Goal: Task Accomplishment & Management: Use online tool/utility

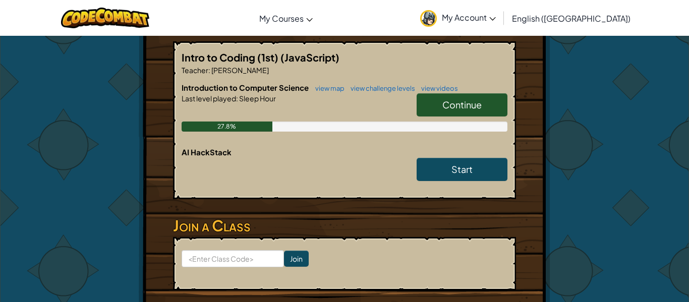
scroll to position [208, 0]
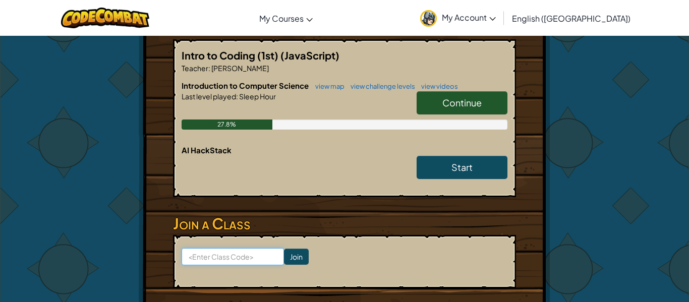
click at [209, 248] on input at bounding box center [232, 256] width 102 height 17
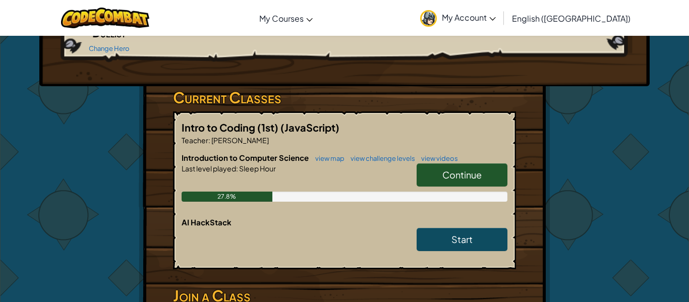
scroll to position [136, 0]
click at [442, 169] on span "Continue" at bounding box center [461, 175] width 39 height 12
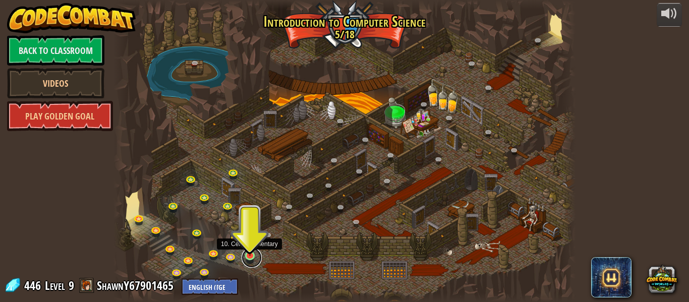
click at [250, 256] on link at bounding box center [251, 258] width 20 height 20
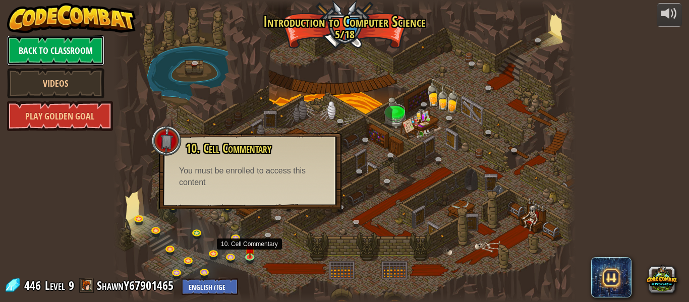
click at [54, 49] on link "Back to Classroom" at bounding box center [55, 50] width 97 height 30
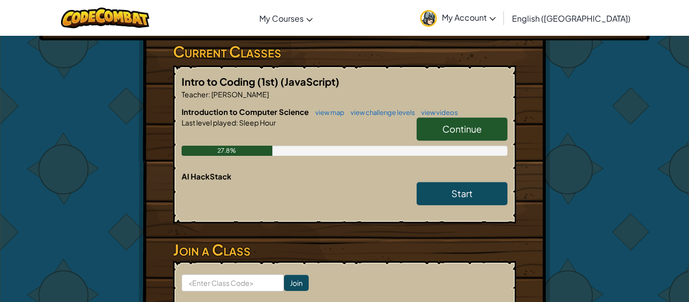
scroll to position [183, 0]
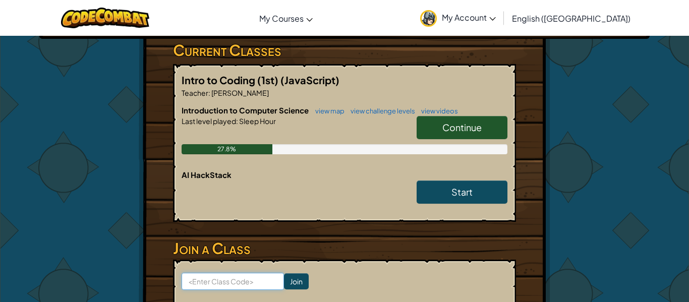
click at [227, 273] on input at bounding box center [232, 281] width 102 height 17
type input "JobSnowShort"
click input "Join" at bounding box center [296, 281] width 25 height 16
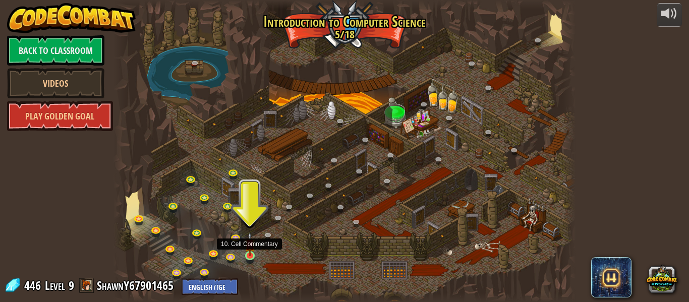
click at [249, 256] on img at bounding box center [249, 244] width 11 height 24
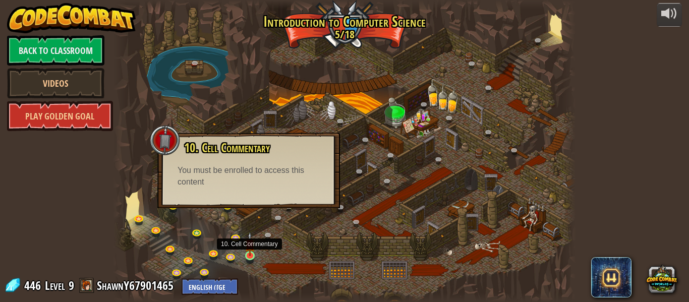
click at [249, 251] on img at bounding box center [249, 244] width 11 height 24
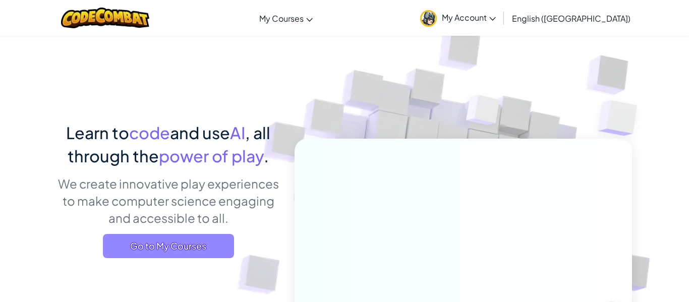
click at [175, 244] on span "Go to My Courses" at bounding box center [168, 246] width 131 height 24
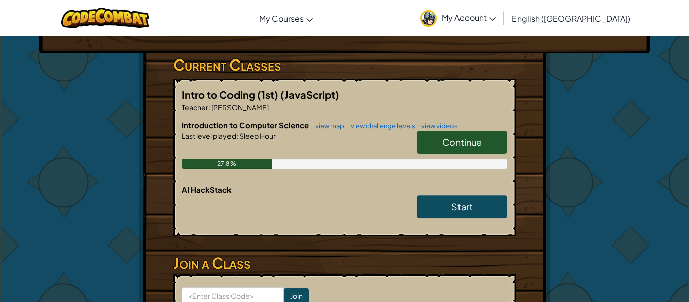
scroll to position [181, 0]
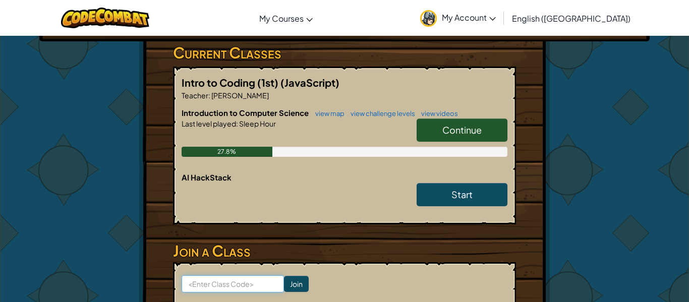
click at [255, 275] on input at bounding box center [232, 283] width 102 height 17
type input "JobSnowShort"
click input "Join" at bounding box center [296, 284] width 25 height 16
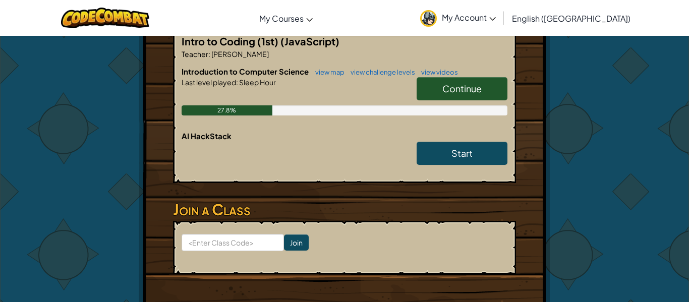
scroll to position [223, 0]
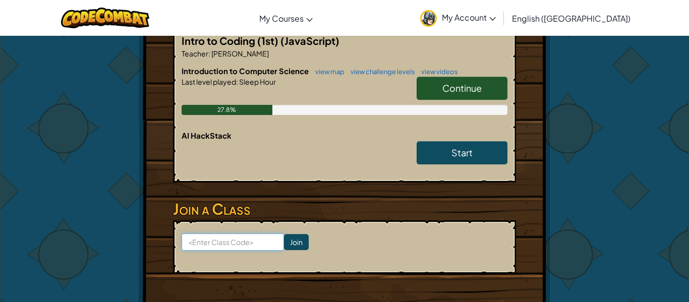
click at [237, 233] on input at bounding box center [232, 241] width 102 height 17
type input "RightDropWatch"
click at [290, 234] on input "Join" at bounding box center [296, 242] width 25 height 16
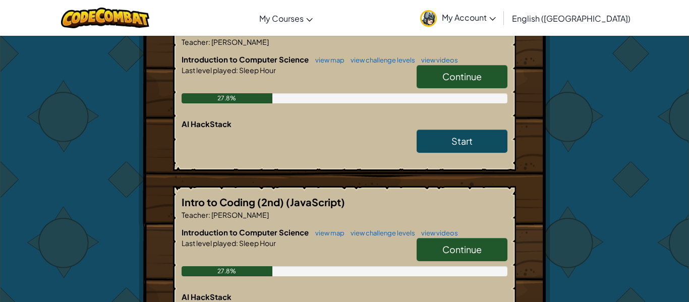
scroll to position [241, 0]
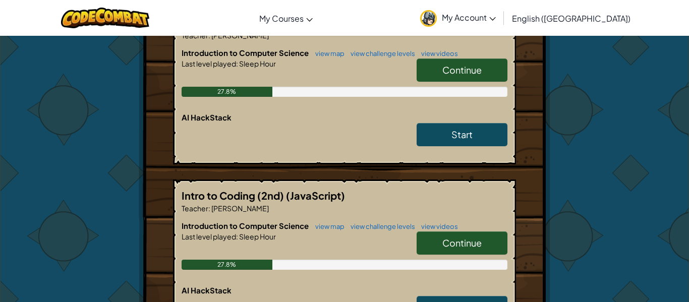
click at [468, 237] on span "Continue" at bounding box center [461, 243] width 39 height 12
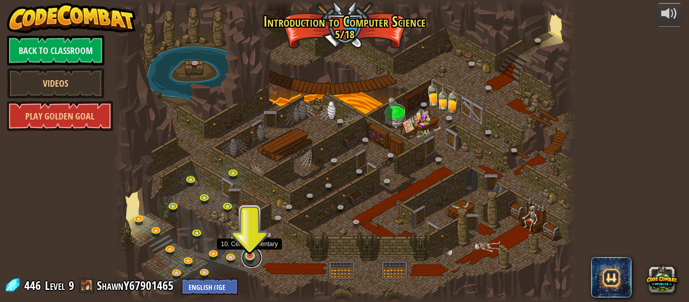
click at [248, 257] on link at bounding box center [251, 258] width 20 height 20
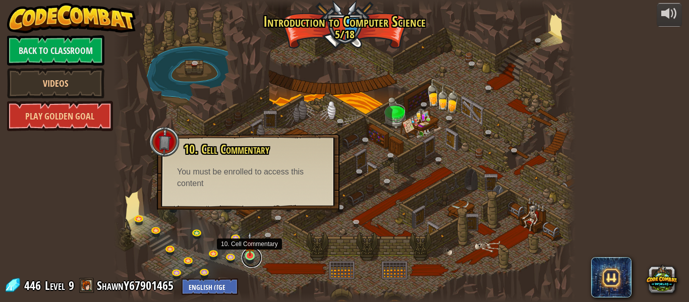
click at [248, 257] on link at bounding box center [251, 258] width 20 height 20
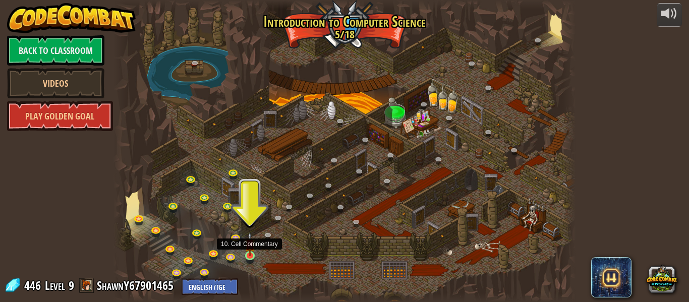
click at [251, 255] on img at bounding box center [249, 244] width 11 height 24
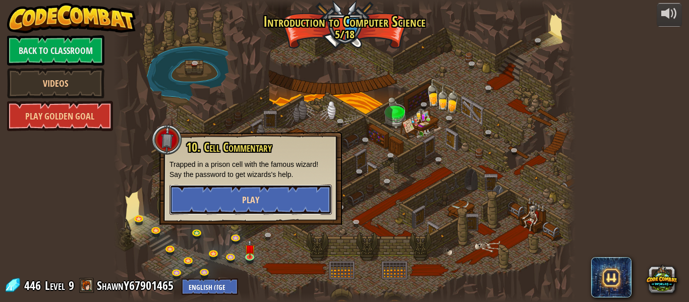
click at [236, 197] on button "Play" at bounding box center [250, 200] width 162 height 30
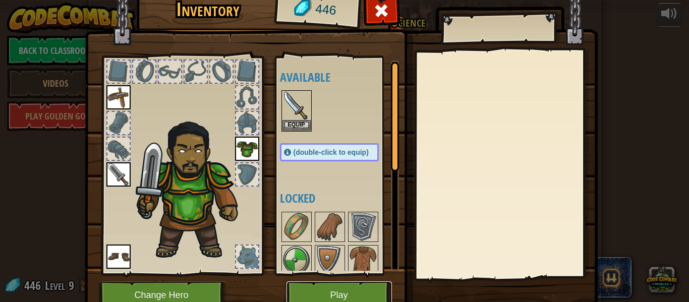
click at [336, 287] on button "Play" at bounding box center [338, 295] width 105 height 28
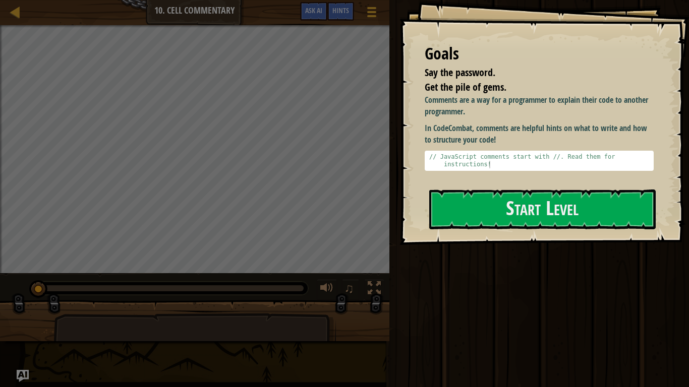
click at [472, 235] on div "Goals Say the password. Get the pile of gems. Comments are a way for a programm…" at bounding box center [543, 122] width 289 height 245
click at [457, 222] on button "Start Level" at bounding box center [542, 210] width 226 height 40
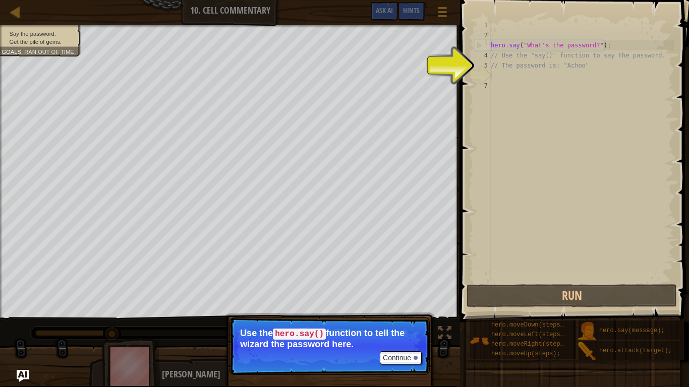
click at [500, 75] on div "hero . say ( "What's the password?" ) ; // Use the "say()" function to say the …" at bounding box center [580, 161] width 185 height 282
click at [389, 301] on button "Continue" at bounding box center [401, 357] width 42 height 13
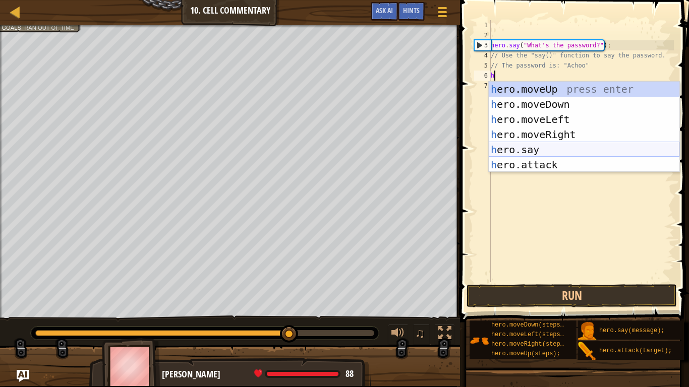
click at [504, 147] on div "h ero.moveUp press enter h ero.moveDown press enter h ero.moveLeft press enter …" at bounding box center [583, 142] width 191 height 121
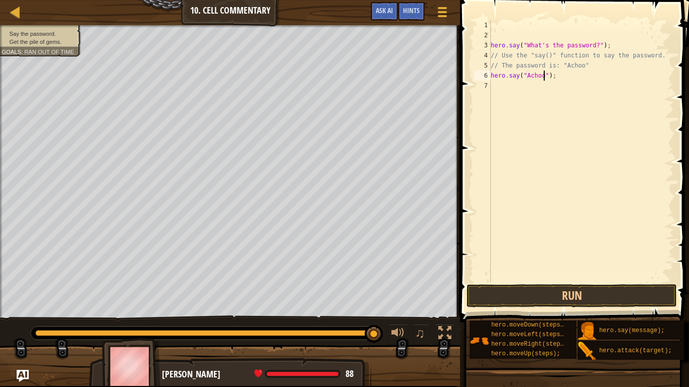
scroll to position [5, 8]
type textarea "hero.say("Achoo");"
click at [530, 295] on button "Run" at bounding box center [571, 295] width 210 height 23
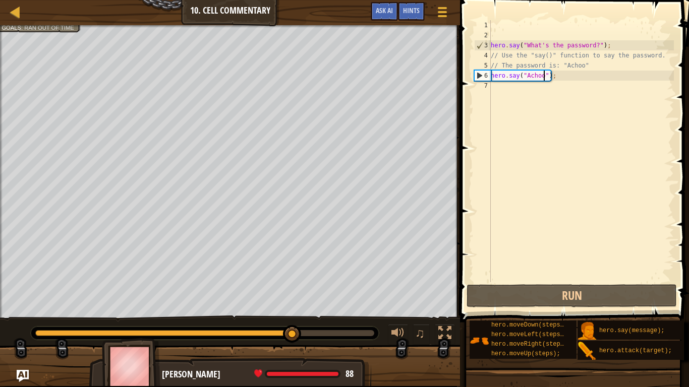
click at [547, 208] on div "hero . say ( "What's the password?" ) ; // Use the "say()" function to say the …" at bounding box center [580, 161] width 185 height 282
type textarea "h"
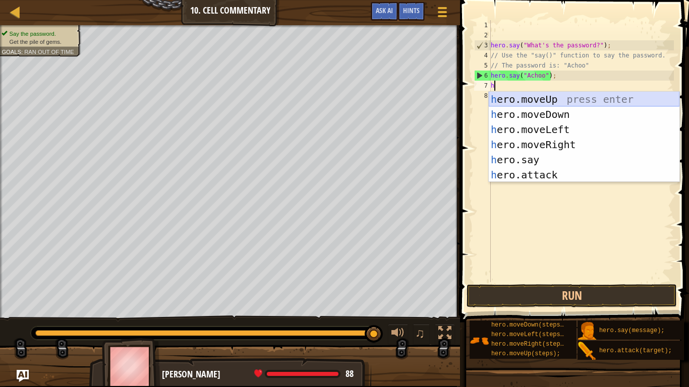
click at [528, 97] on div "h ero.moveUp press enter h ero.moveDown press enter h ero.moveLeft press enter …" at bounding box center [583, 152] width 191 height 121
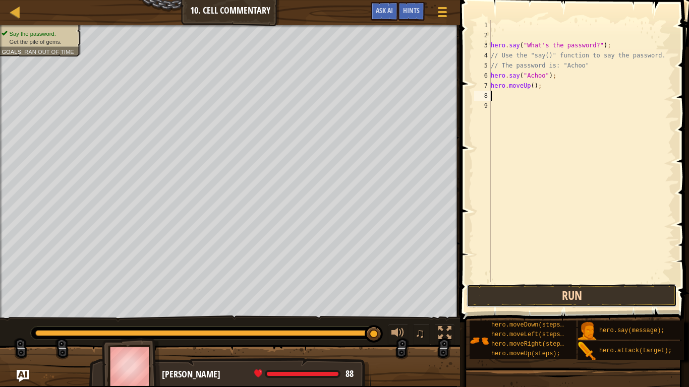
click at [570, 286] on button "Run" at bounding box center [571, 295] width 210 height 23
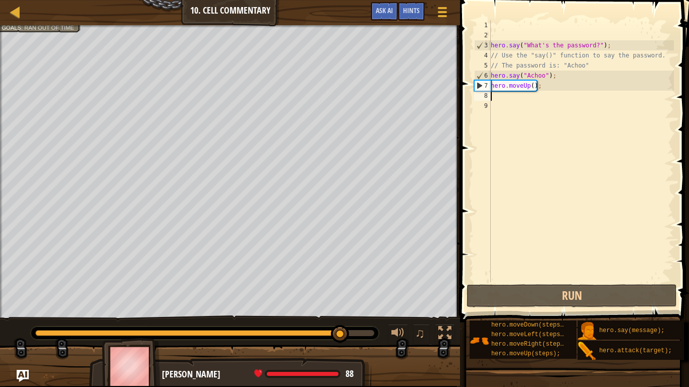
click at [534, 84] on div "hero . say ( "What's the password?" ) ; // Use the "say()" function to say the …" at bounding box center [580, 161] width 185 height 282
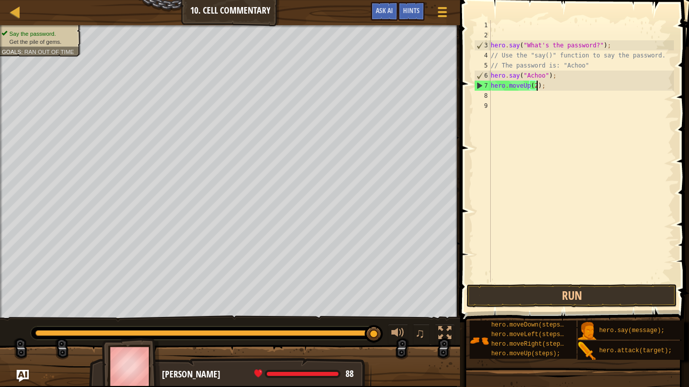
scroll to position [5, 7]
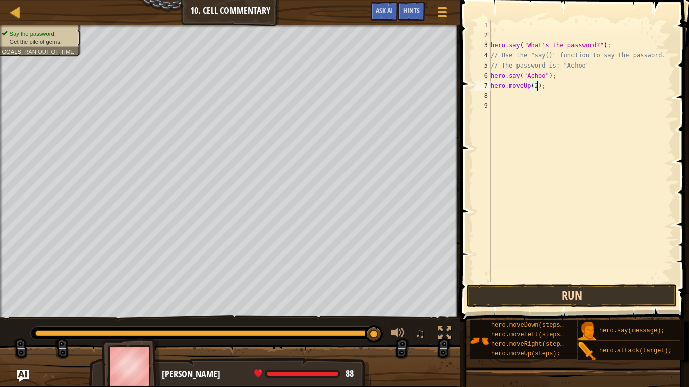
type textarea "hero.moveUp(2);"
click at [485, 301] on button "Run" at bounding box center [571, 295] width 210 height 23
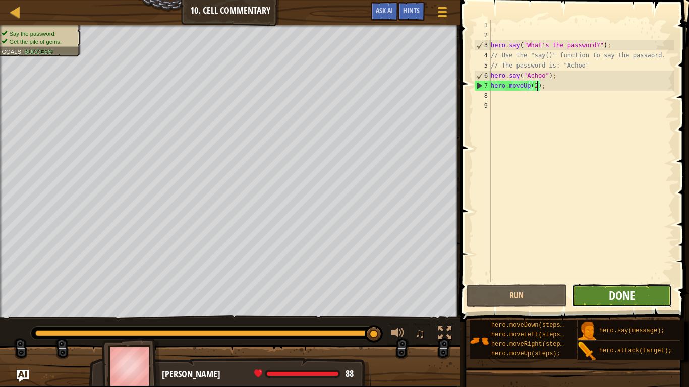
click at [610, 293] on span "Done" at bounding box center [621, 295] width 26 height 16
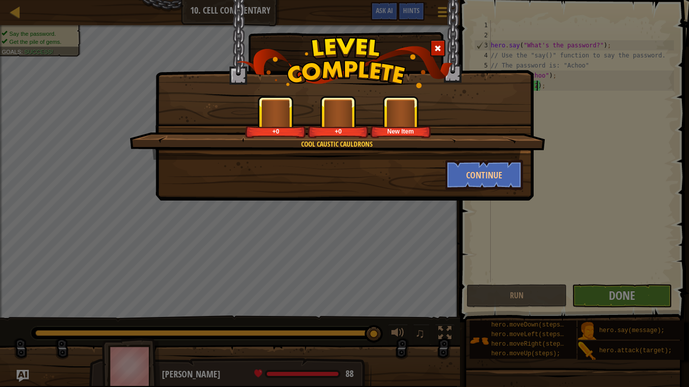
click at [610, 293] on div "Cool Caustic Cauldrons +0 +0 New Item Continue" at bounding box center [344, 193] width 689 height 387
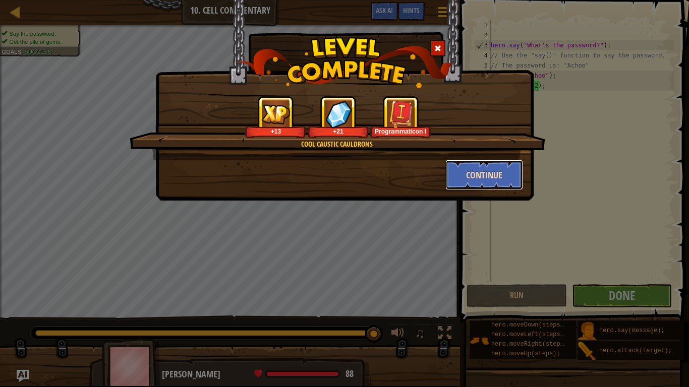
click at [509, 175] on button "Continue" at bounding box center [484, 175] width 78 height 30
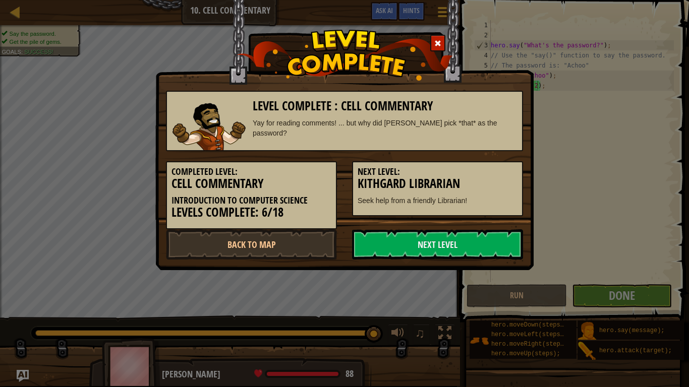
click at [512, 175] on h5 "Next Level:" at bounding box center [437, 172] width 160 height 10
click at [488, 231] on link "Next Level" at bounding box center [437, 244] width 171 height 30
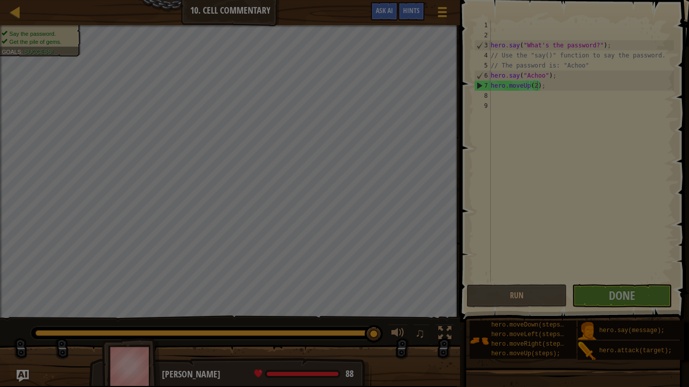
click at [489, 248] on div at bounding box center [344, 193] width 689 height 387
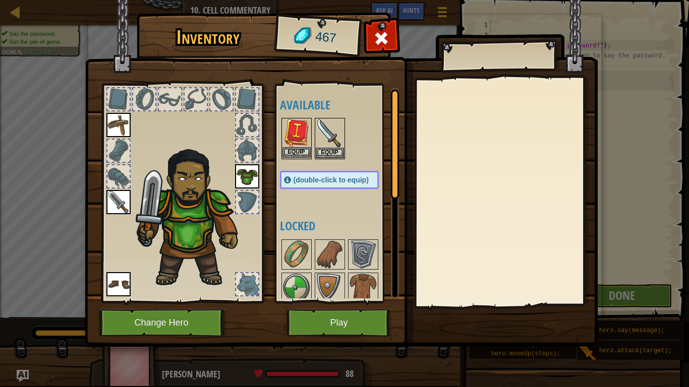
click at [300, 134] on img at bounding box center [296, 133] width 28 height 28
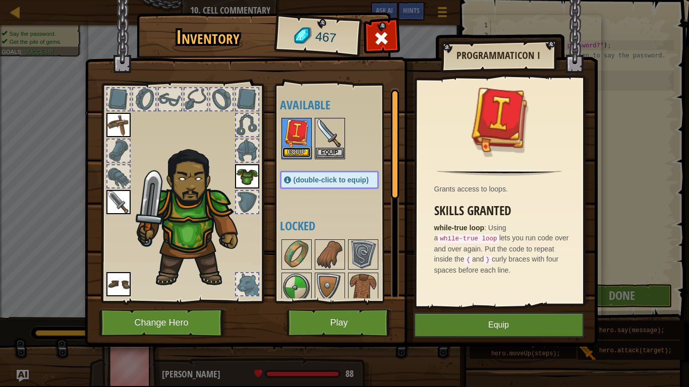
click at [300, 154] on button "Equip" at bounding box center [296, 152] width 28 height 11
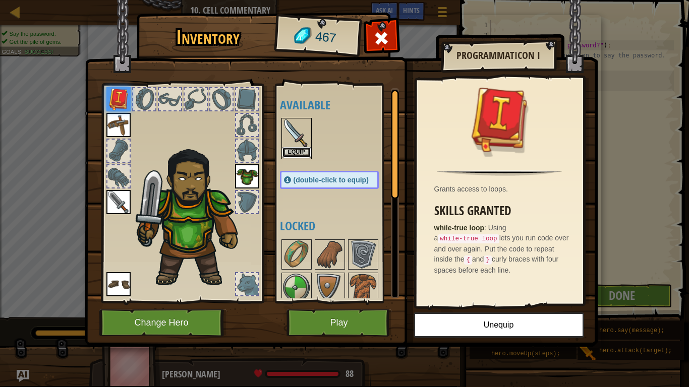
click at [302, 151] on button "Equip" at bounding box center [296, 152] width 28 height 11
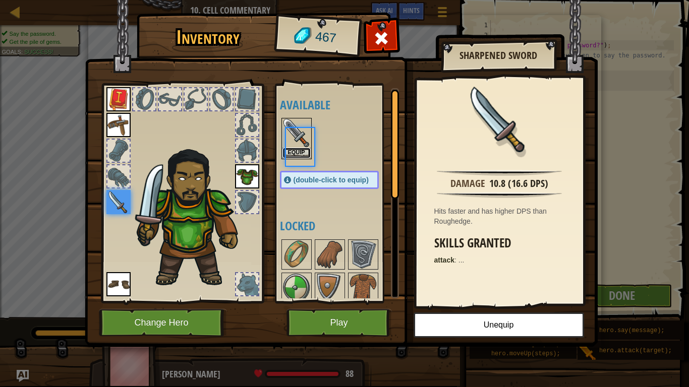
click at [302, 151] on button "Equip" at bounding box center [296, 153] width 28 height 11
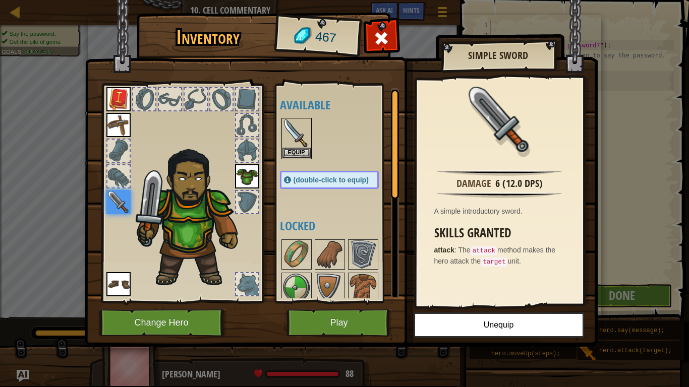
click at [131, 98] on div at bounding box center [182, 190] width 166 height 227
click at [126, 99] on img at bounding box center [118, 99] width 24 height 24
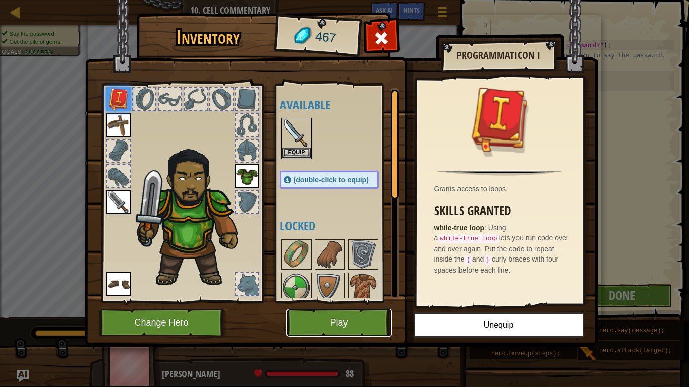
click at [334, 301] on button "Play" at bounding box center [338, 323] width 105 height 28
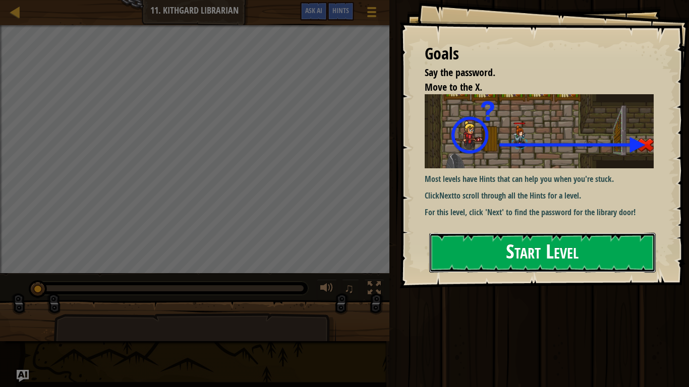
click at [445, 264] on button "Start Level" at bounding box center [542, 253] width 226 height 40
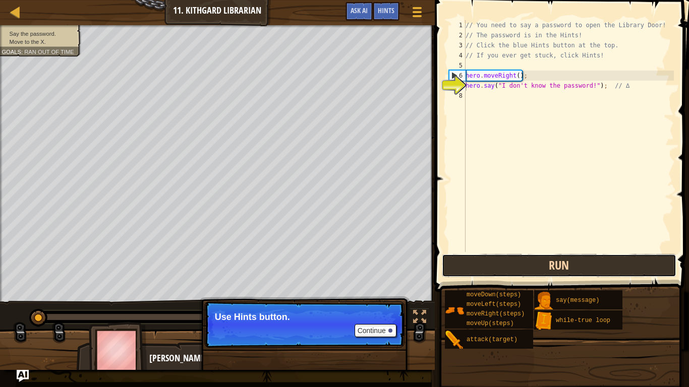
click at [467, 271] on button "Run" at bounding box center [559, 265] width 235 height 23
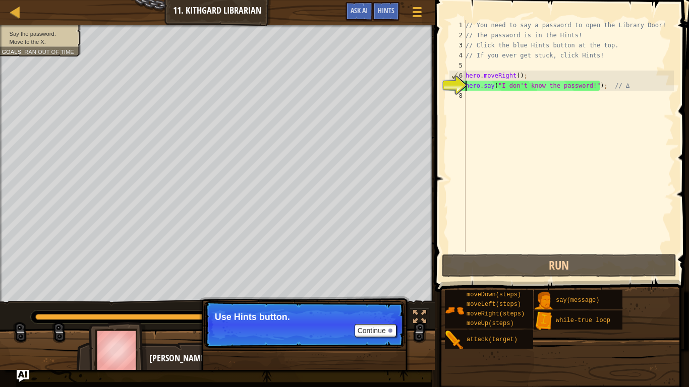
click at [471, 99] on div "// You need to say a password to open the Library Door! // The password is in t…" at bounding box center [568, 146] width 210 height 252
click at [378, 301] on button "Continue" at bounding box center [375, 330] width 42 height 13
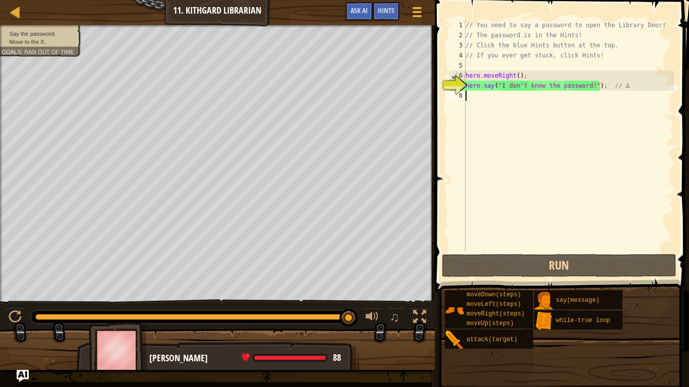
type textarea "h"
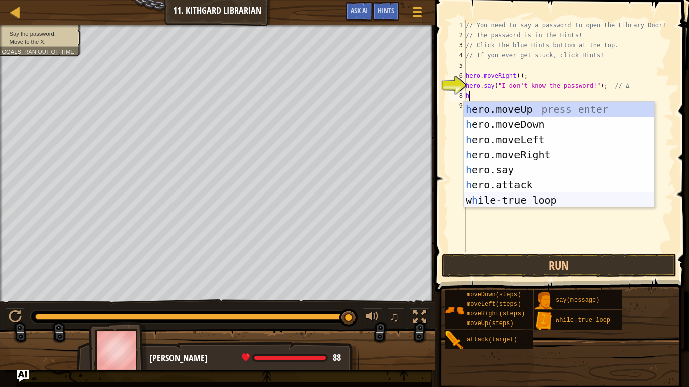
click at [480, 204] on div "h ero.moveUp press enter h ero.moveDown press enter h ero.moveLeft press enter …" at bounding box center [558, 170] width 191 height 136
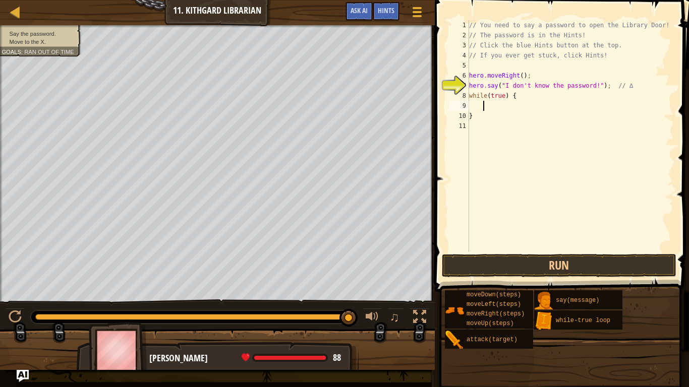
click at [523, 101] on div "// You need to say a password to open the Library Door! // The password is in t…" at bounding box center [570, 146] width 207 height 252
click at [519, 95] on div "// You need to say a password to open the Library Door! // The password is in t…" at bounding box center [570, 146] width 207 height 252
click at [555, 258] on button "Run" at bounding box center [559, 265] width 235 height 23
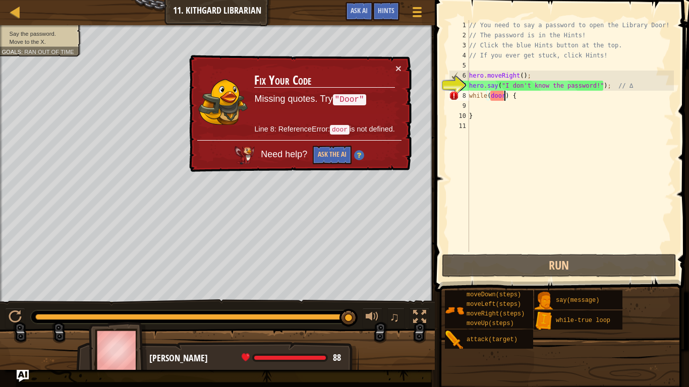
click at [493, 90] on div "// You need to say a password to open the Library Door! // The password is in t…" at bounding box center [570, 146] width 207 height 252
click at [495, 100] on div "// You need to say a password to open the Library Door! // The password is in t…" at bounding box center [570, 146] width 207 height 252
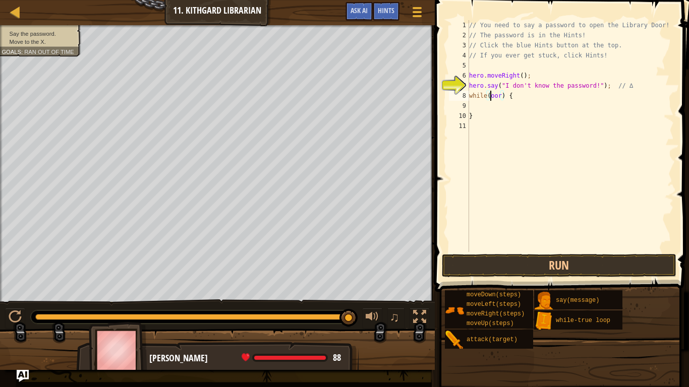
scroll to position [5, 4]
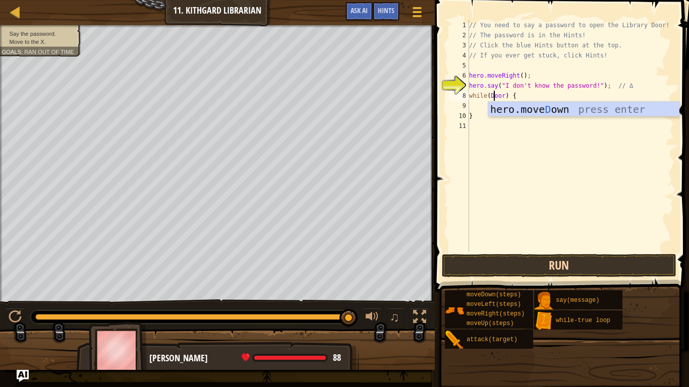
type textarea "while(Door) {"
click at [628, 269] on button "Run" at bounding box center [559, 265] width 235 height 23
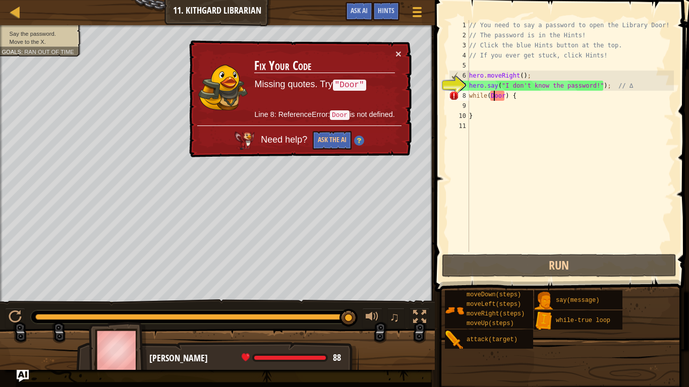
click at [520, 101] on div "// You need to say a password to open the Library Door! // The password is in t…" at bounding box center [570, 146] width 207 height 252
click at [529, 96] on div "// You need to say a password to open the Library Door! // The password is in t…" at bounding box center [570, 146] width 207 height 252
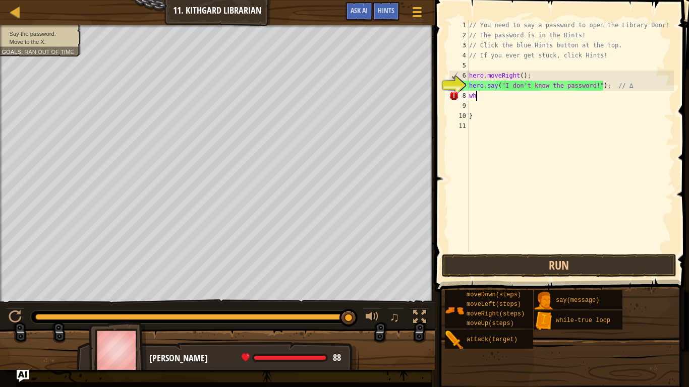
scroll to position [5, 1]
type textarea "w"
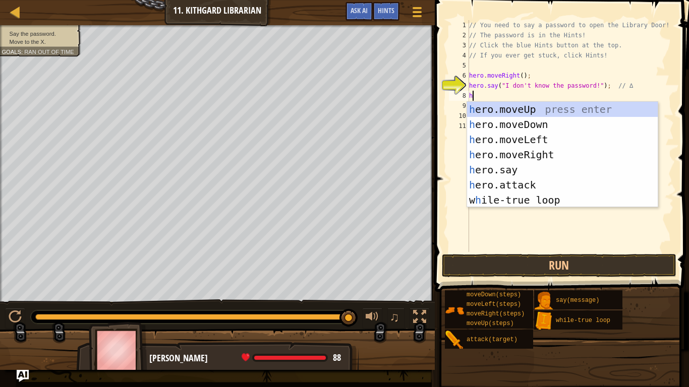
click at [474, 172] on div "h ero.moveUp press enter h ero.moveDown press enter h ero.moveLeft press enter …" at bounding box center [562, 170] width 191 height 136
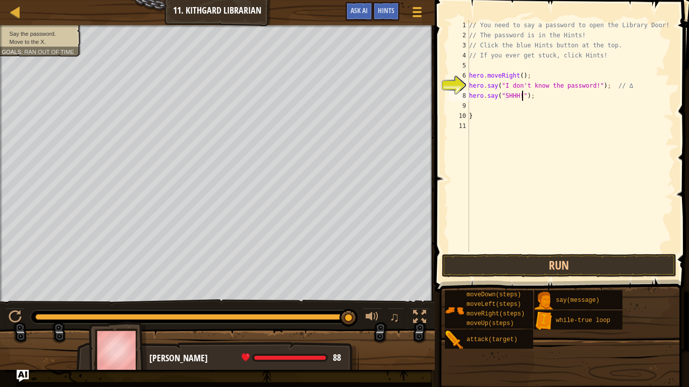
scroll to position [5, 8]
click at [552, 269] on button "Run" at bounding box center [559, 265] width 235 height 23
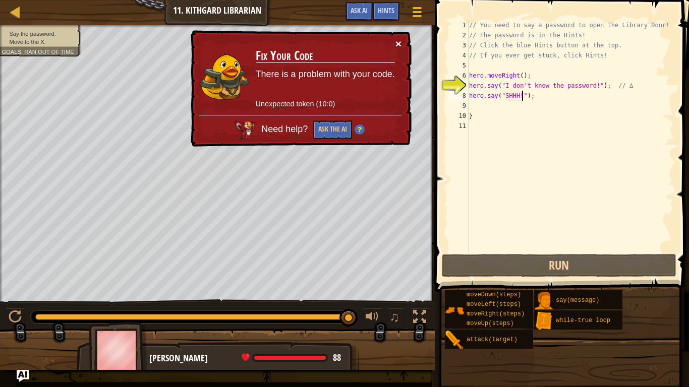
click at [401, 41] on button "×" at bounding box center [398, 43] width 6 height 11
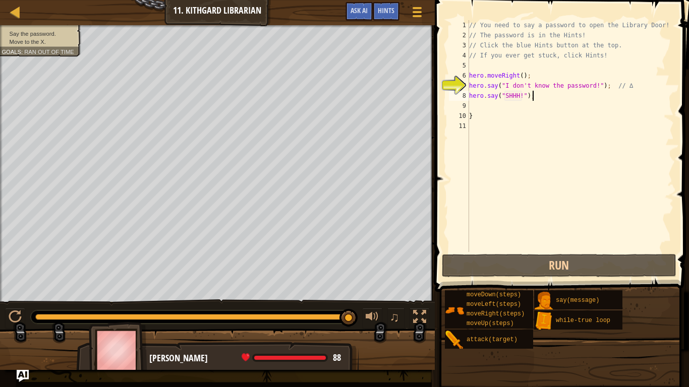
click at [539, 99] on div "// You need to say a password to open the Library Door! // The password is in t…" at bounding box center [570, 146] width 207 height 252
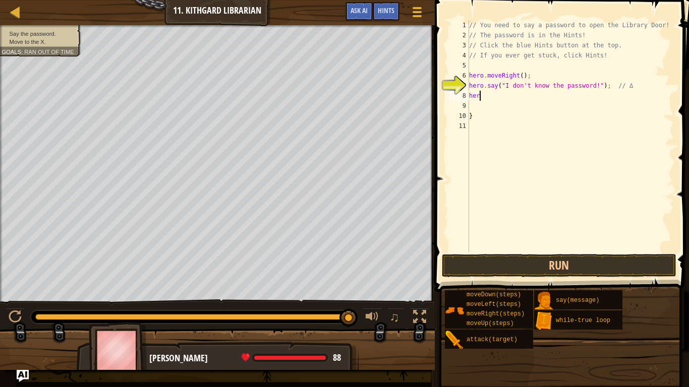
scroll to position [5, 1]
type textarea "h"
click at [571, 258] on button "Run" at bounding box center [559, 265] width 235 height 23
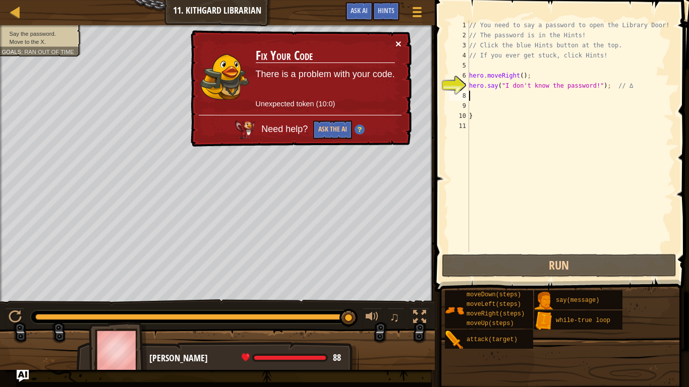
click at [396, 46] on button "×" at bounding box center [398, 43] width 6 height 11
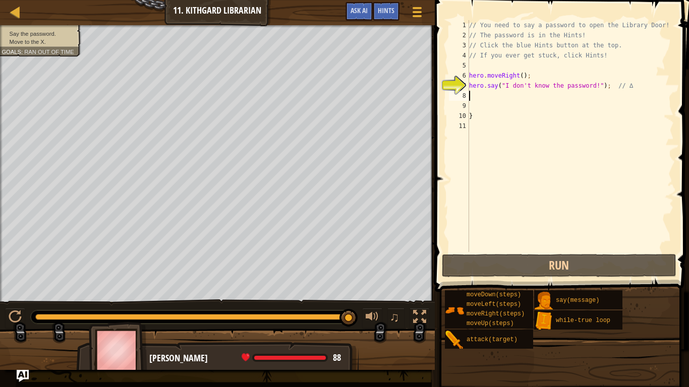
click at [564, 68] on div "// You need to say a password to open the Library Door! // The password is in t…" at bounding box center [570, 146] width 207 height 252
click at [560, 76] on div "// You need to say a password to open the Library Door! // The password is in t…" at bounding box center [570, 146] width 207 height 252
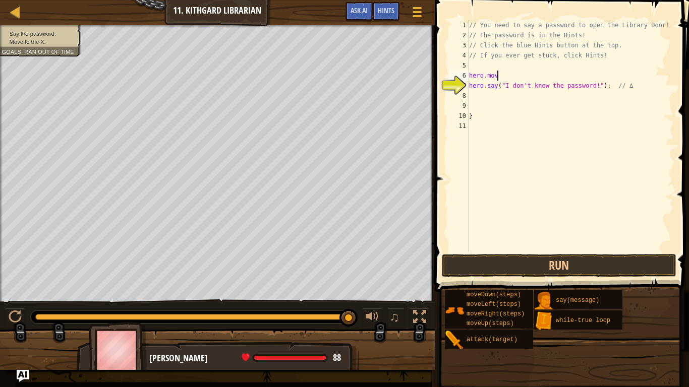
type textarea "hero.movr"
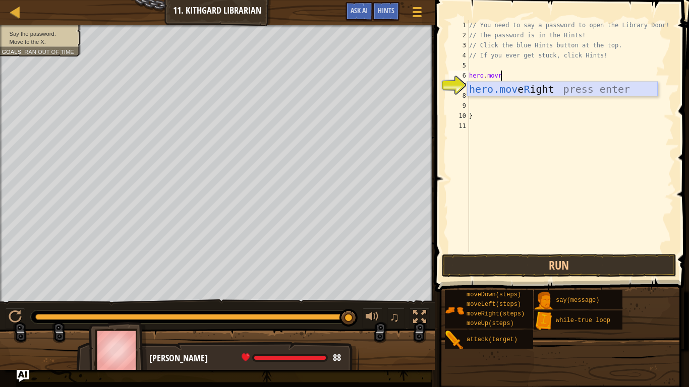
click at [569, 90] on div "hero.mov e R ight press enter" at bounding box center [562, 104] width 191 height 45
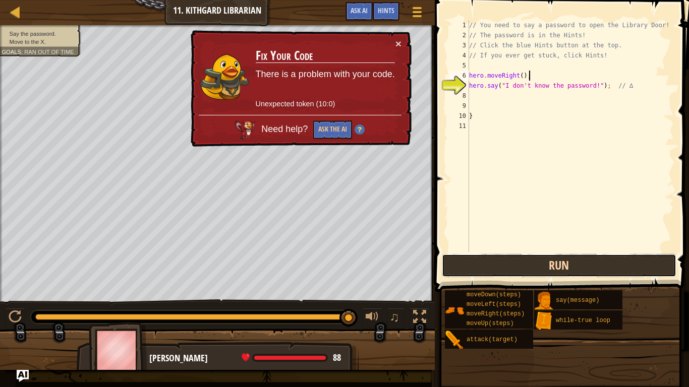
click at [569, 257] on button "Run" at bounding box center [559, 265] width 235 height 23
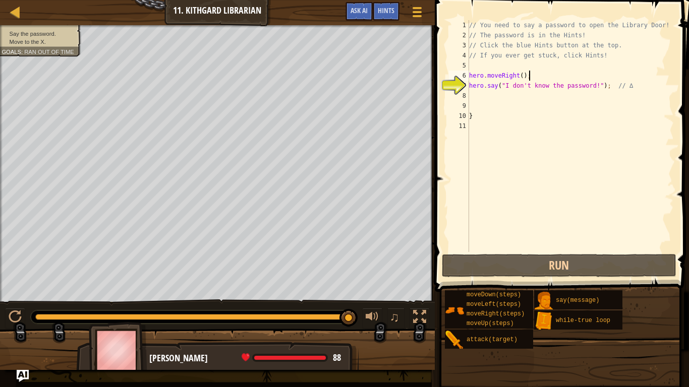
click at [654, 89] on div "// You need to say a password to open the Library Door! // The password is in t…" at bounding box center [570, 146] width 207 height 252
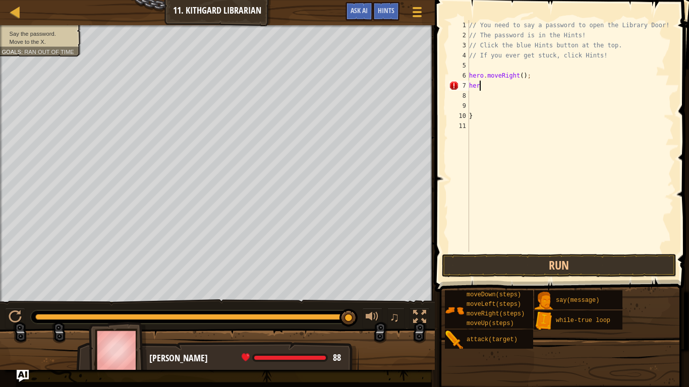
type textarea "h"
click at [576, 124] on div "// You need to say a password to open the Library Door! // The password is in t…" at bounding box center [570, 146] width 207 height 252
type textarea "}"
type textarea "/"
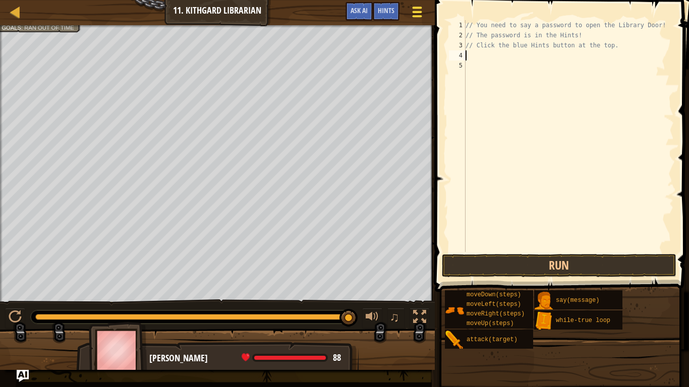
click at [419, 12] on span at bounding box center [417, 12] width 10 height 2
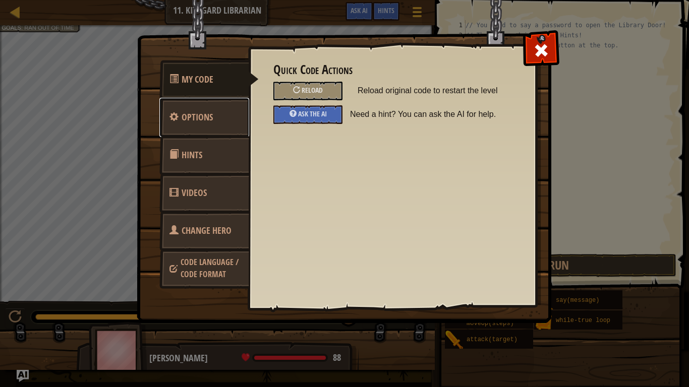
click at [211, 104] on link "Options" at bounding box center [204, 117] width 90 height 39
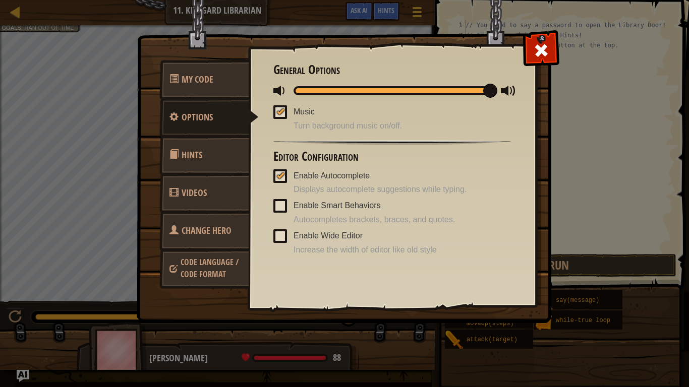
click at [206, 146] on link "Hints" at bounding box center [204, 155] width 90 height 39
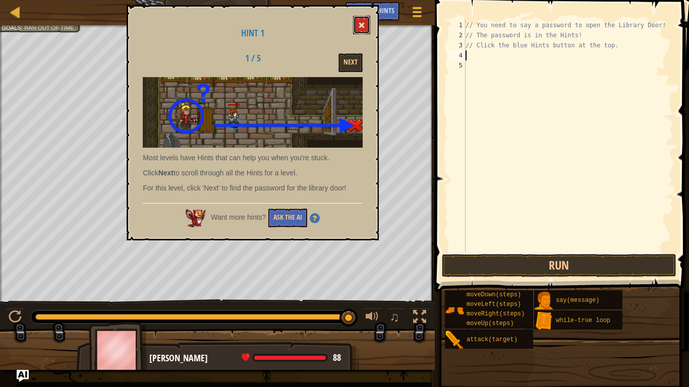
click at [365, 29] on button at bounding box center [361, 25] width 17 height 19
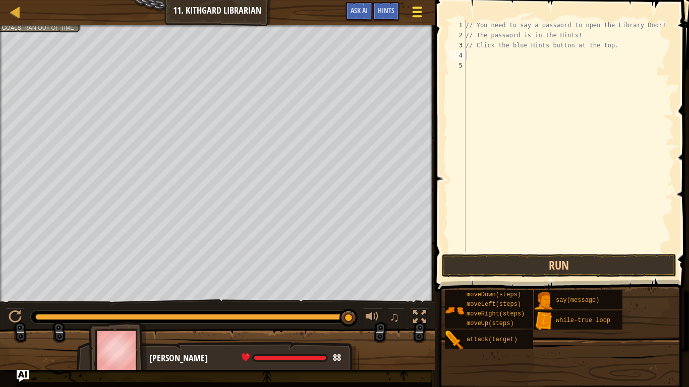
click at [410, 13] on div at bounding box center [417, 12] width 14 height 15
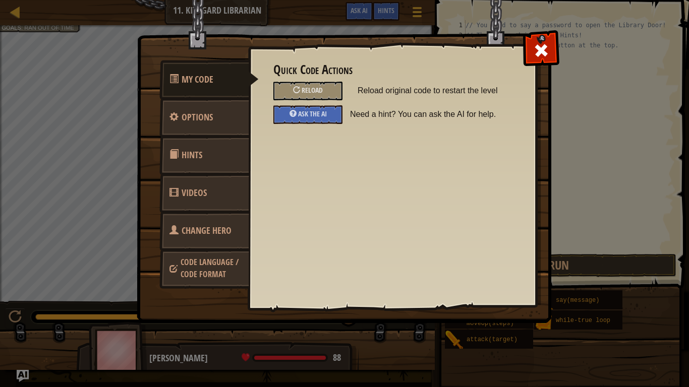
click at [185, 189] on span "Videos" at bounding box center [193, 193] width 25 height 13
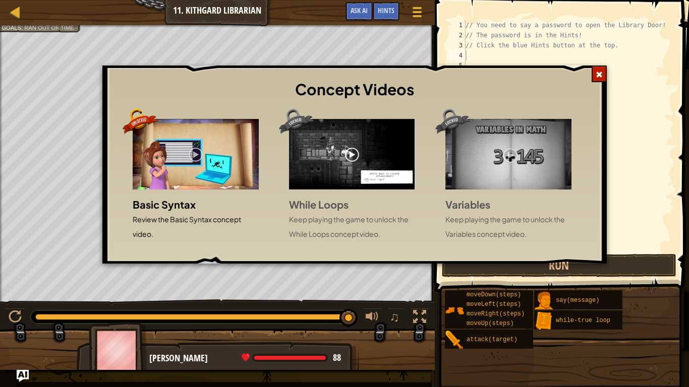
click at [604, 71] on div at bounding box center [598, 74] width 15 height 17
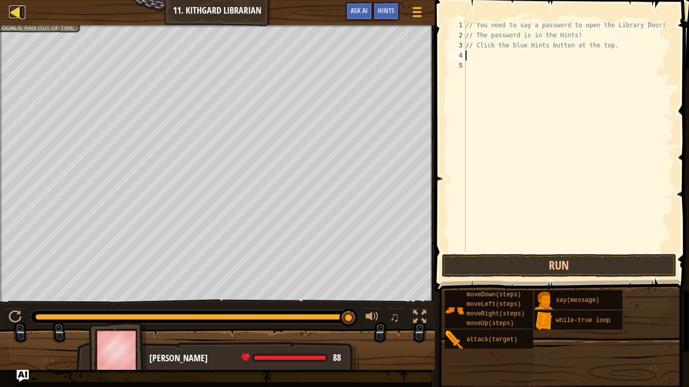
click at [12, 15] on div at bounding box center [15, 12] width 13 height 13
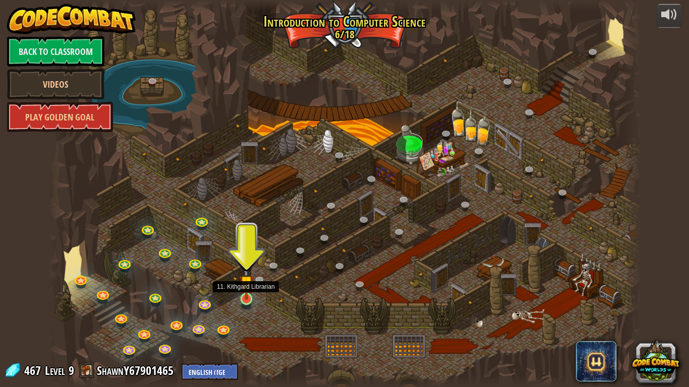
click at [247, 288] on img at bounding box center [246, 283] width 15 height 34
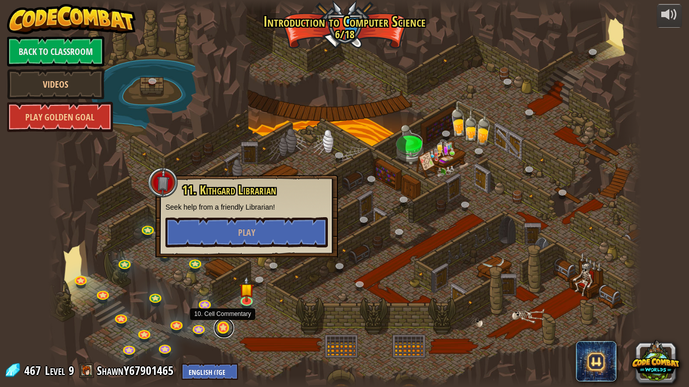
click at [222, 301] on link at bounding box center [224, 328] width 20 height 20
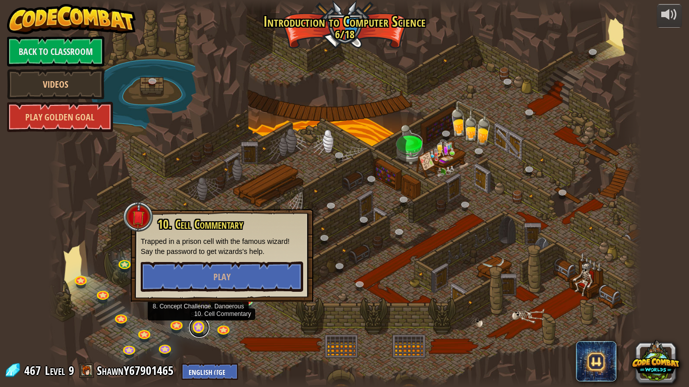
click at [198, 301] on link at bounding box center [199, 328] width 20 height 20
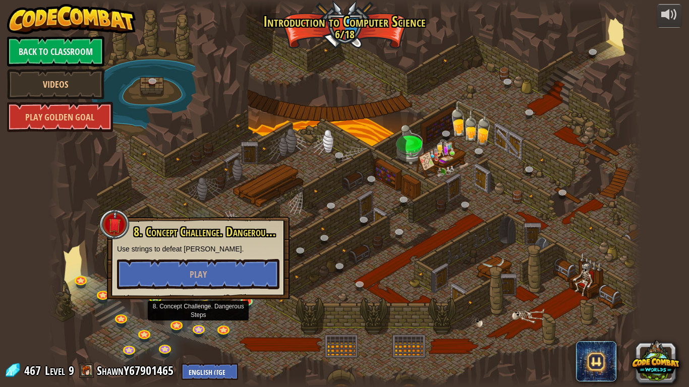
click at [194, 300] on div at bounding box center [344, 193] width 592 height 387
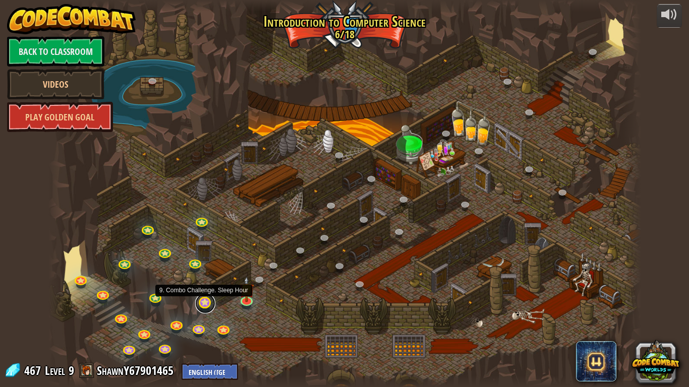
click at [198, 301] on link at bounding box center [205, 303] width 20 height 20
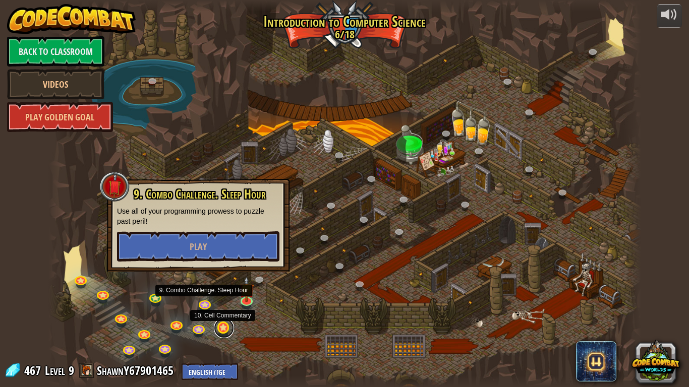
click at [226, 301] on link at bounding box center [224, 328] width 20 height 20
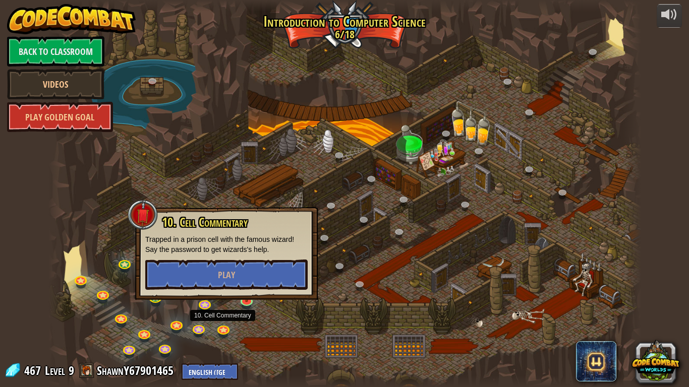
click at [250, 299] on div "10. Cell Commentary Trapped in a prison cell with the famous wizard! Say the pa…" at bounding box center [226, 253] width 182 height 93
click at [250, 301] on link at bounding box center [247, 299] width 20 height 20
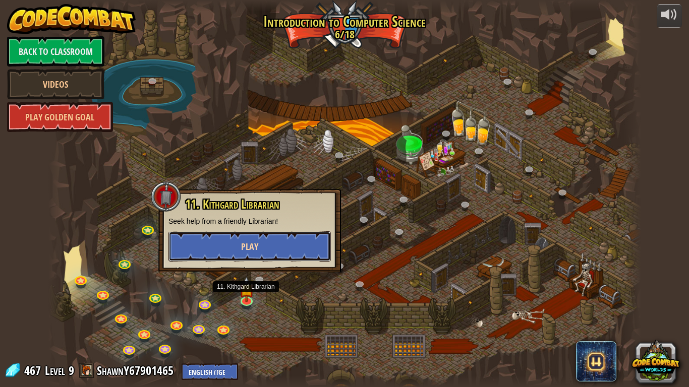
click at [238, 252] on button "Play" at bounding box center [249, 246] width 162 height 30
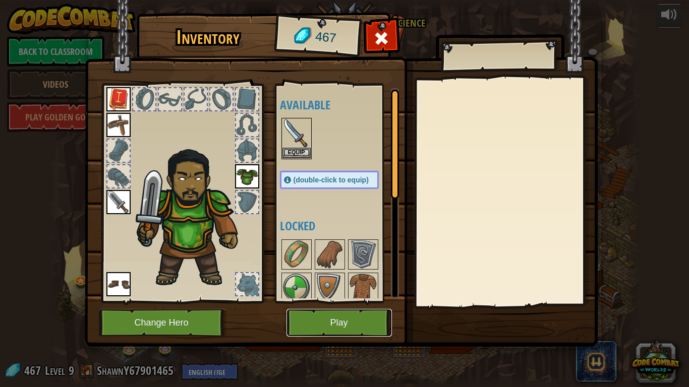
click at [343, 301] on button "Play" at bounding box center [338, 323] width 105 height 28
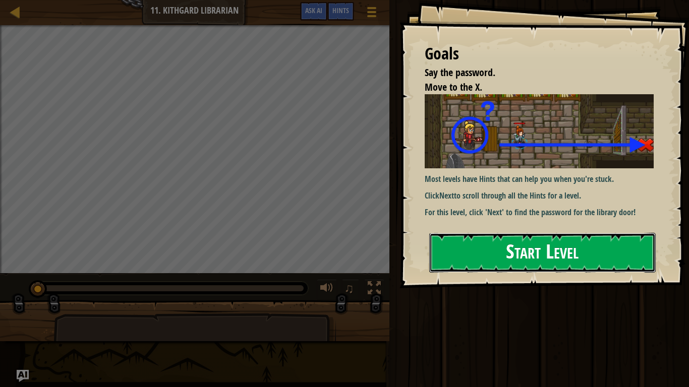
click at [453, 246] on button "Start Level" at bounding box center [542, 253] width 226 height 40
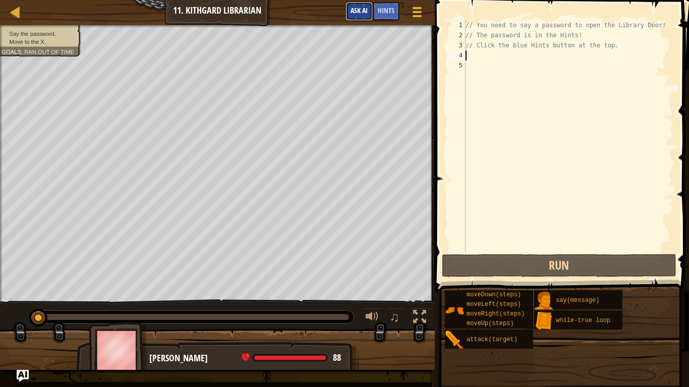
click at [356, 14] on span "Ask AI" at bounding box center [358, 11] width 17 height 10
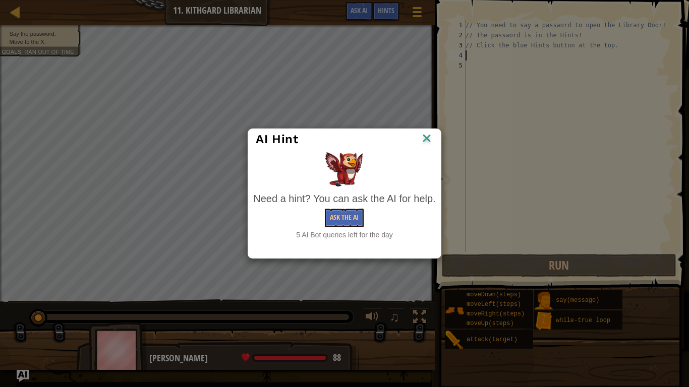
click at [429, 142] on img at bounding box center [426, 139] width 13 height 15
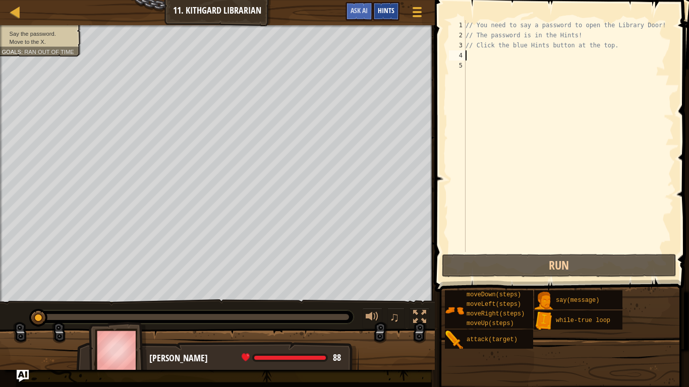
click at [391, 11] on span "Hints" at bounding box center [386, 11] width 17 height 10
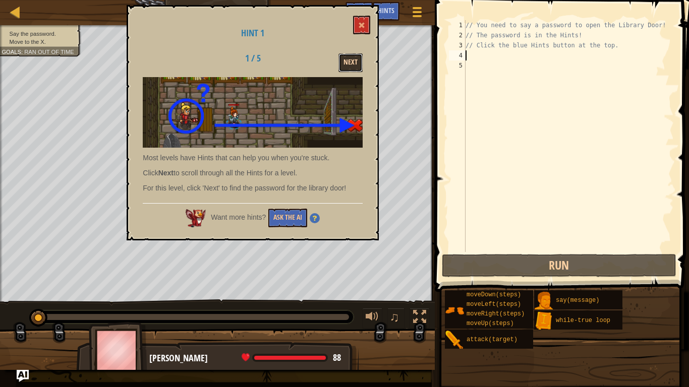
click at [357, 57] on button "Next" at bounding box center [350, 62] width 24 height 19
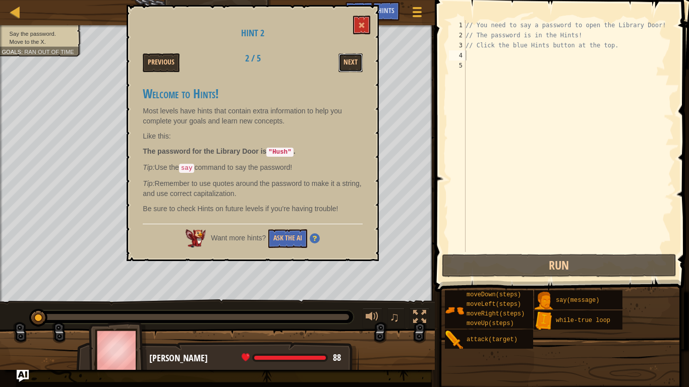
click at [357, 57] on button "Next" at bounding box center [350, 62] width 24 height 19
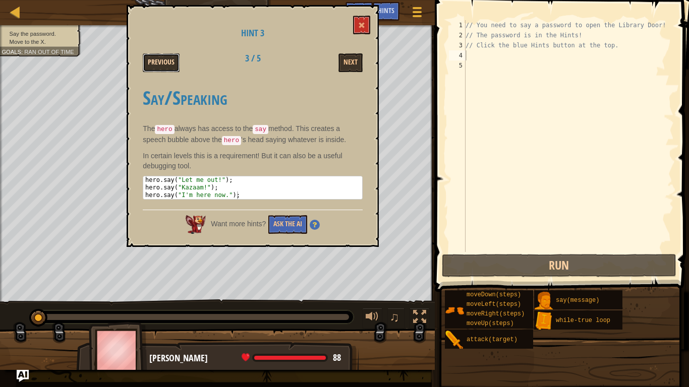
click at [169, 55] on button "Previous" at bounding box center [161, 62] width 37 height 19
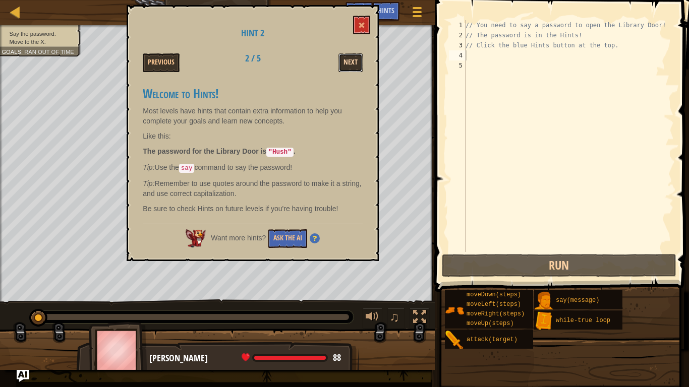
click at [344, 59] on button "Next" at bounding box center [350, 62] width 24 height 19
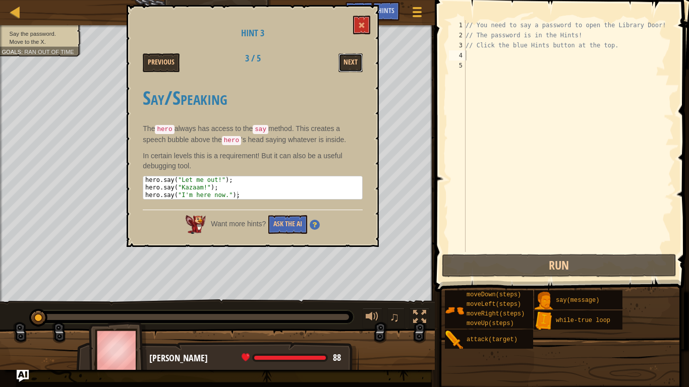
click at [344, 59] on button "Next" at bounding box center [350, 62] width 24 height 19
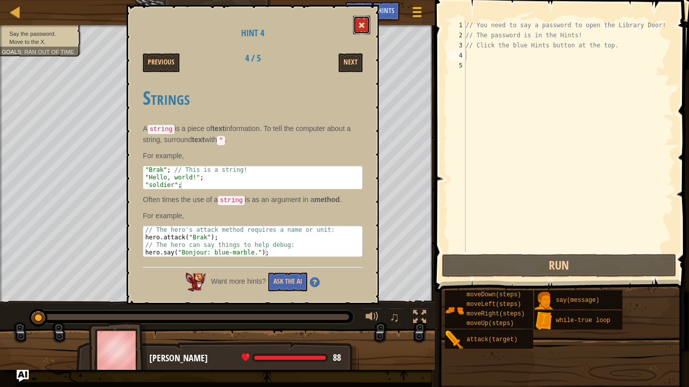
click at [362, 33] on button at bounding box center [361, 25] width 17 height 19
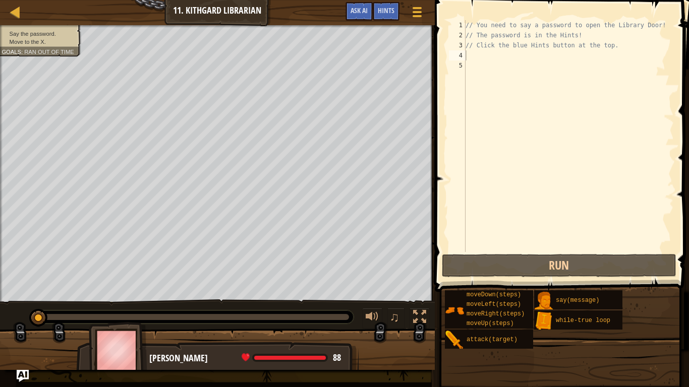
click at [499, 58] on div "// You need to say a password to open the Library Door! // The password is in t…" at bounding box center [568, 146] width 210 height 252
click at [379, 17] on div "Hints" at bounding box center [386, 11] width 27 height 19
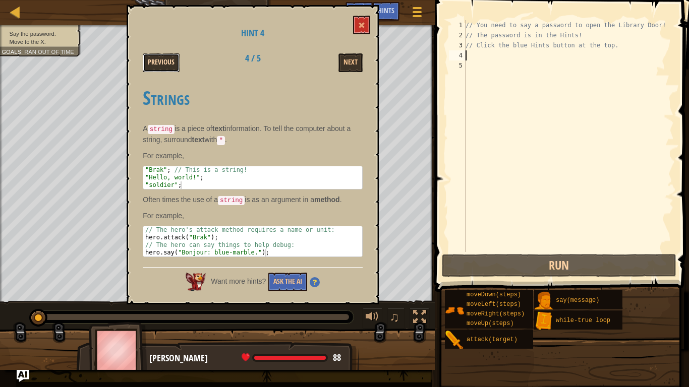
click at [157, 69] on button "Previous" at bounding box center [161, 62] width 37 height 19
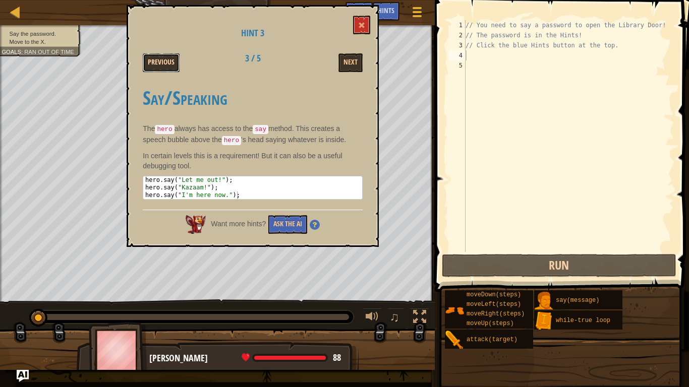
click at [158, 62] on button "Previous" at bounding box center [161, 62] width 37 height 19
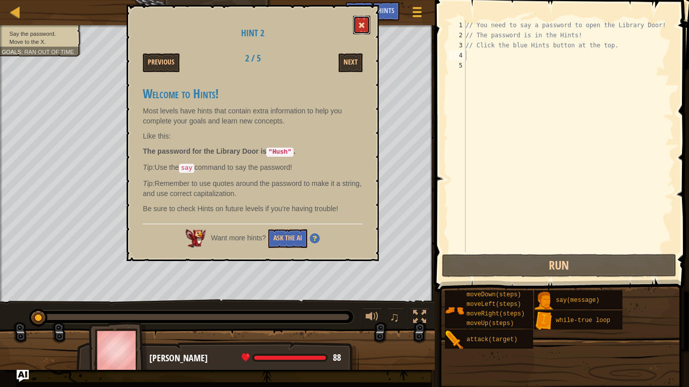
click at [361, 26] on span at bounding box center [361, 25] width 7 height 7
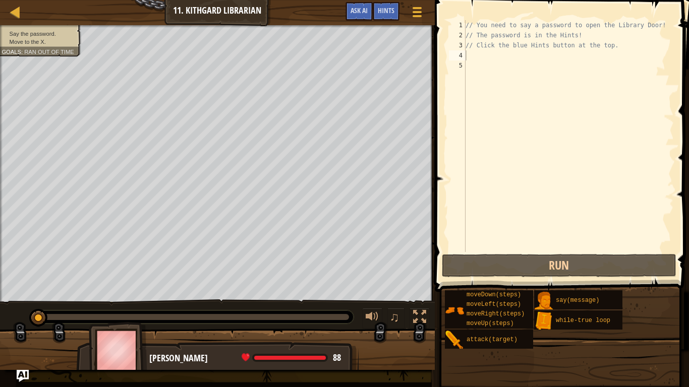
click at [492, 53] on div "// You need to say a password to open the Library Door! // The password is in t…" at bounding box center [568, 146] width 210 height 252
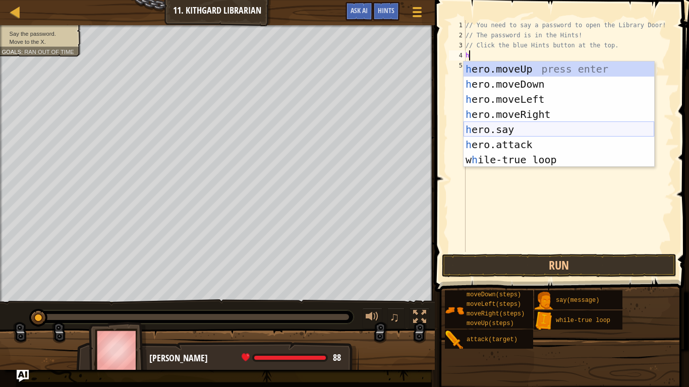
click at [497, 135] on div "h ero.moveUp press enter h ero.moveDown press enter h ero.moveLeft press enter …" at bounding box center [558, 130] width 191 height 136
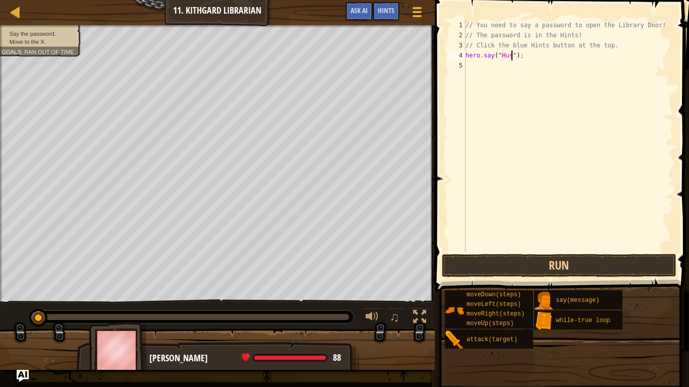
scroll to position [5, 7]
click at [626, 266] on button "Run" at bounding box center [559, 265] width 235 height 23
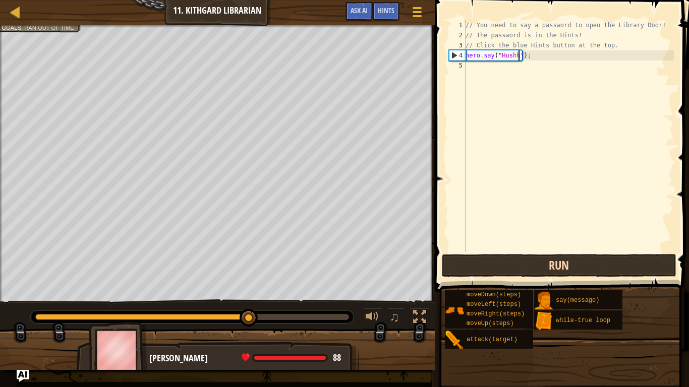
scroll to position [5, 8]
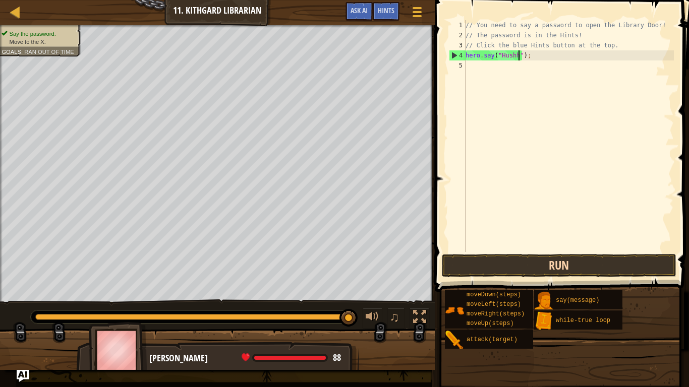
type textarea "hero.say("Hush");"
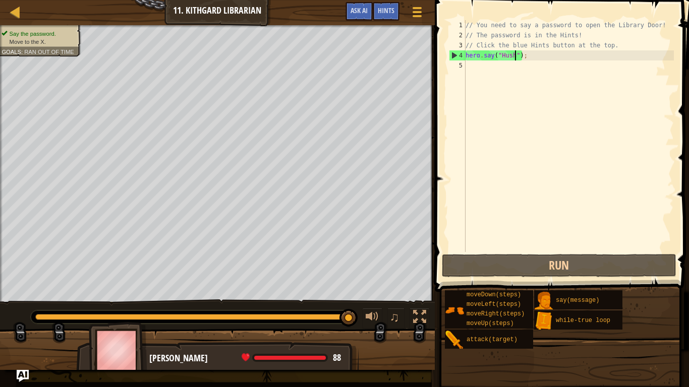
click at [490, 71] on div "// You need to say a password to open the Library Door! // The password is in t…" at bounding box center [568, 146] width 210 height 252
type textarea "h"
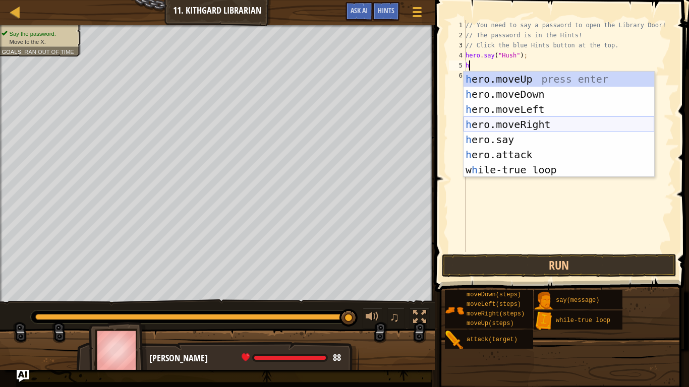
click at [511, 117] on div "h ero.moveUp press enter h ero.moveDown press enter h ero.moveLeft press enter …" at bounding box center [558, 140] width 191 height 136
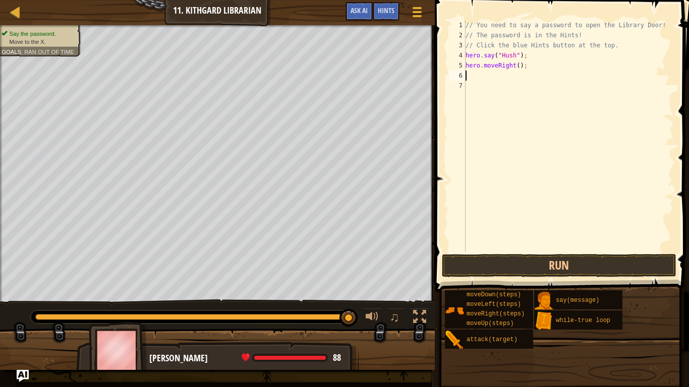
click at [518, 65] on div "// You need to say a password to open the Library Door! // The password is in t…" at bounding box center [568, 146] width 210 height 252
type textarea "hero.moveRight(3);"
click at [622, 254] on span at bounding box center [563, 132] width 262 height 322
click at [609, 272] on button "Run" at bounding box center [559, 265] width 235 height 23
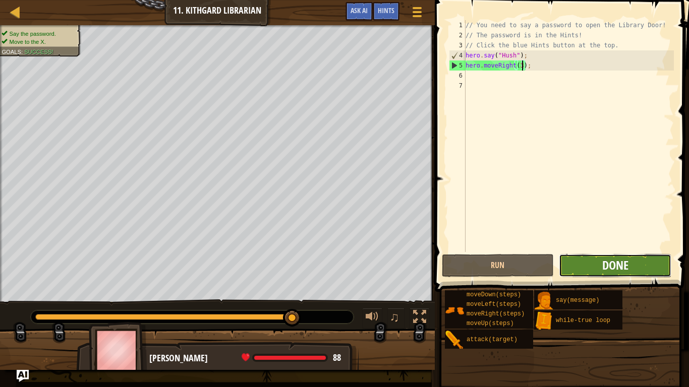
click at [626, 267] on span "Done" at bounding box center [615, 265] width 26 height 16
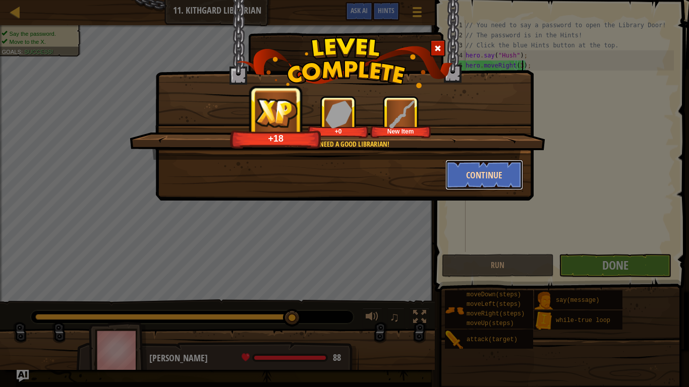
click at [469, 171] on button "Continue" at bounding box center [484, 175] width 78 height 30
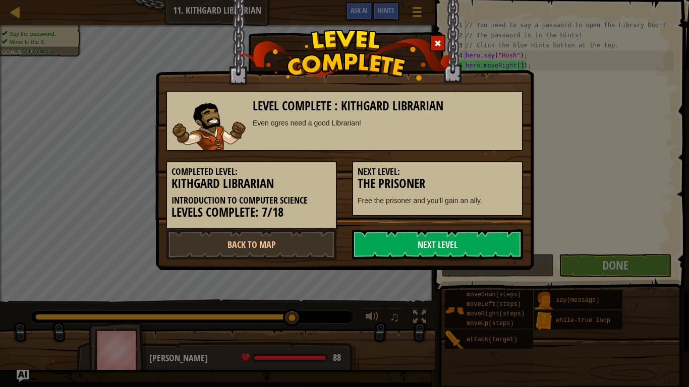
click at [463, 184] on h3 "The Prisoner" at bounding box center [437, 184] width 160 height 14
click at [410, 242] on link "Next Level" at bounding box center [437, 244] width 171 height 30
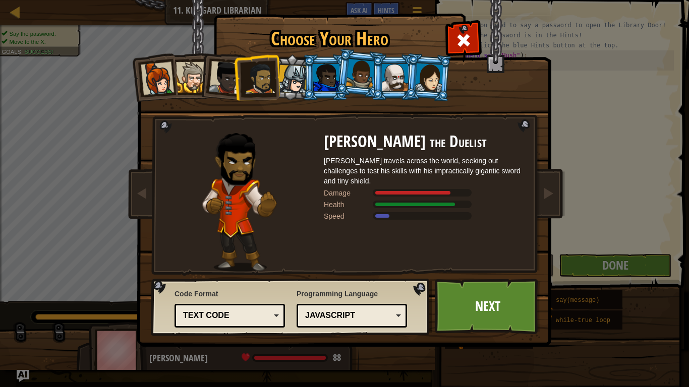
click at [489, 301] on div "Choose Your Hero 483 Captain Anya Weston Anya is a no-nonsense leader who isn't…" at bounding box center [344, 193] width 689 height 387
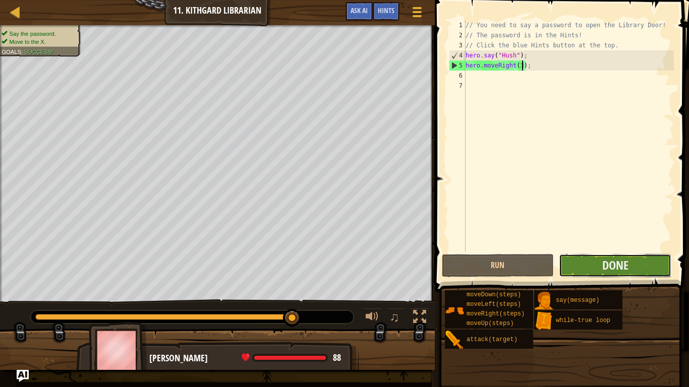
click at [576, 267] on button "Done" at bounding box center [615, 265] width 112 height 23
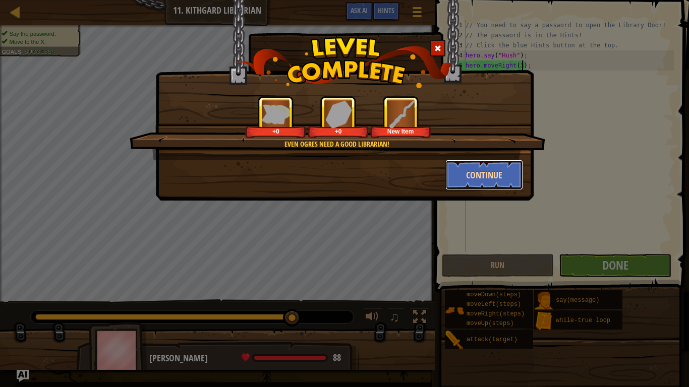
click at [454, 170] on button "Continue" at bounding box center [484, 175] width 78 height 30
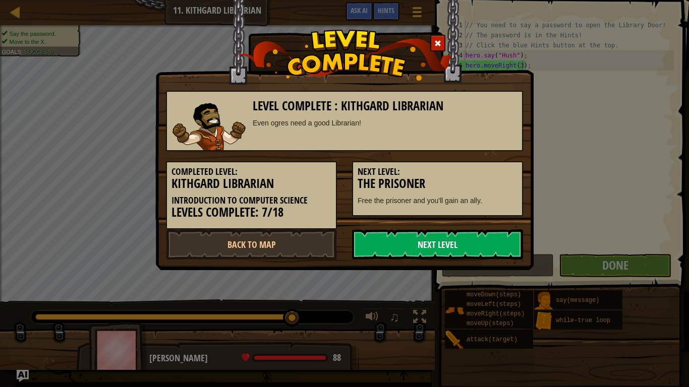
click at [384, 251] on link "Next Level" at bounding box center [437, 244] width 171 height 30
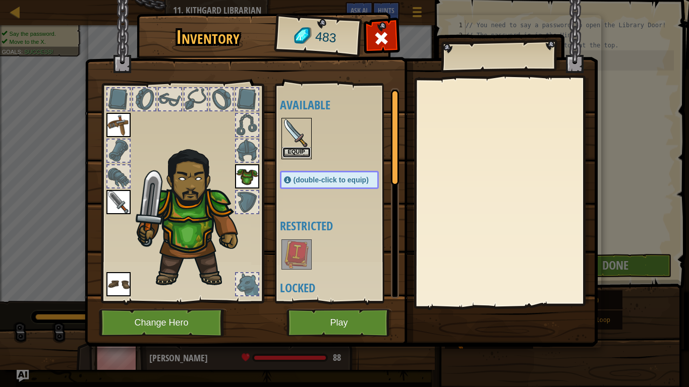
click at [292, 153] on button "Equip" at bounding box center [296, 152] width 28 height 11
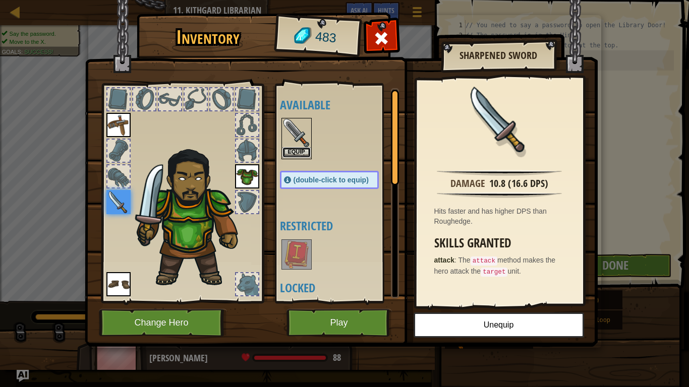
click at [286, 157] on button "Equip" at bounding box center [296, 152] width 28 height 11
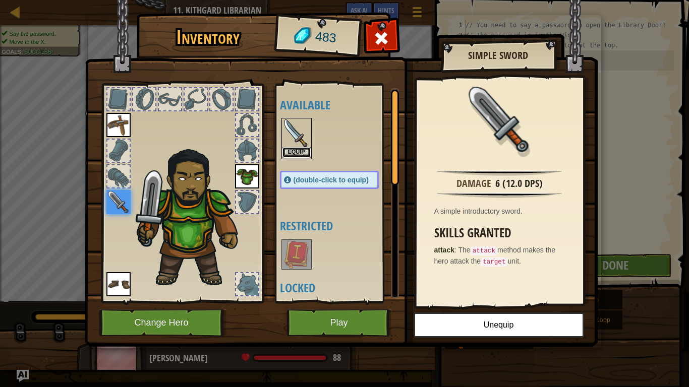
click at [294, 154] on button "Equip" at bounding box center [296, 152] width 28 height 11
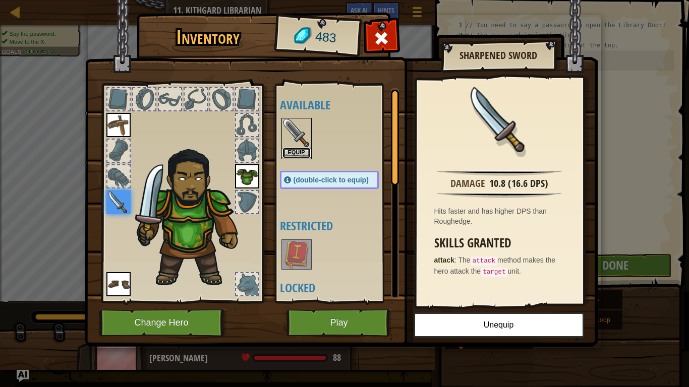
click at [294, 154] on button "Equip" at bounding box center [296, 153] width 28 height 11
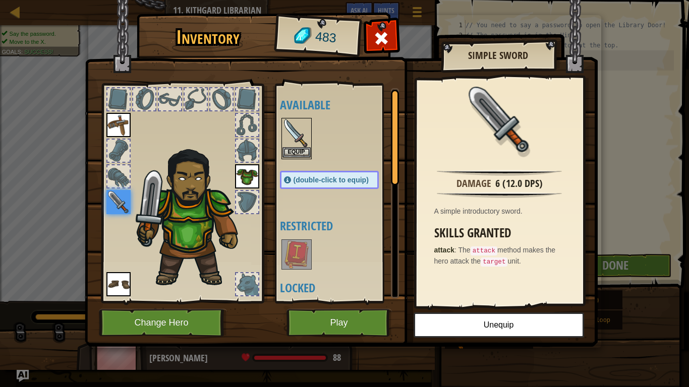
click at [305, 146] on img at bounding box center [296, 133] width 28 height 28
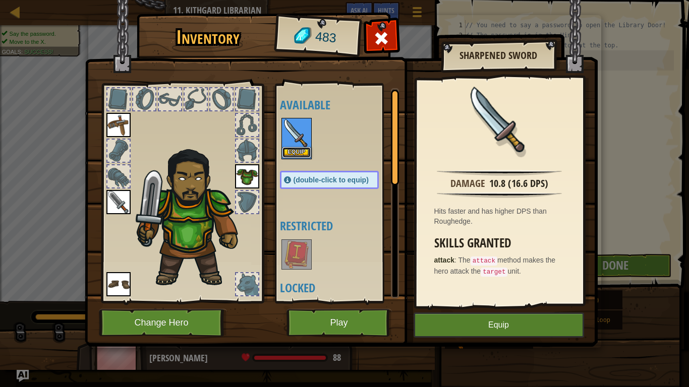
click at [303, 149] on button "Equip" at bounding box center [296, 152] width 28 height 11
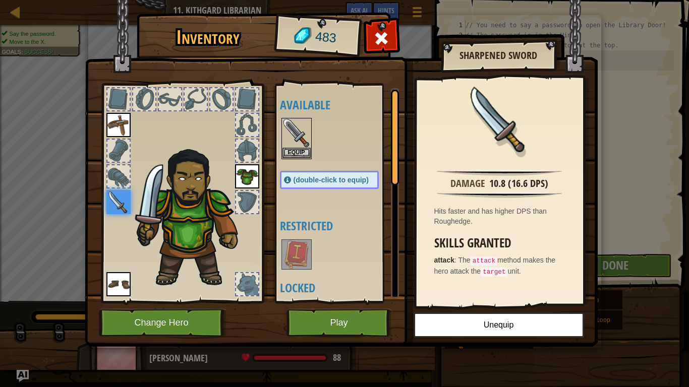
click at [290, 254] on img at bounding box center [296, 254] width 28 height 28
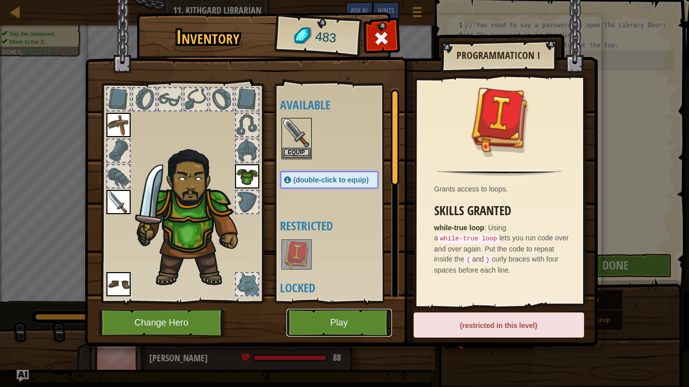
click at [340, 301] on button "Play" at bounding box center [338, 323] width 105 height 28
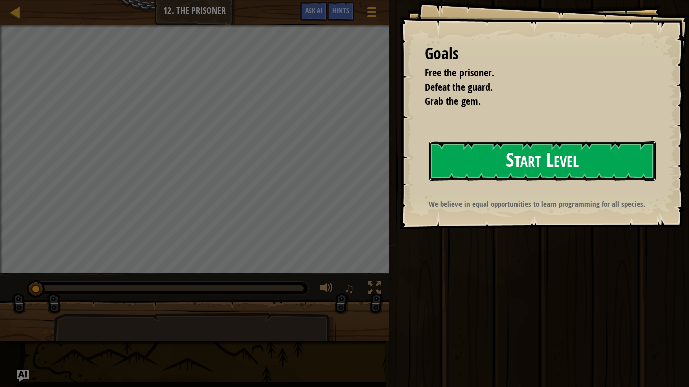
click at [448, 147] on button "Start Level" at bounding box center [542, 161] width 226 height 40
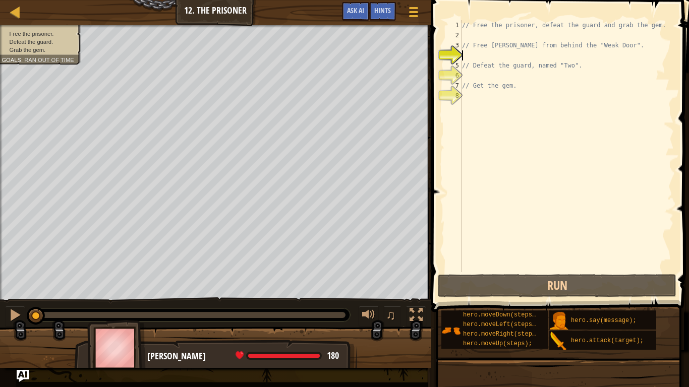
type textarea "h"
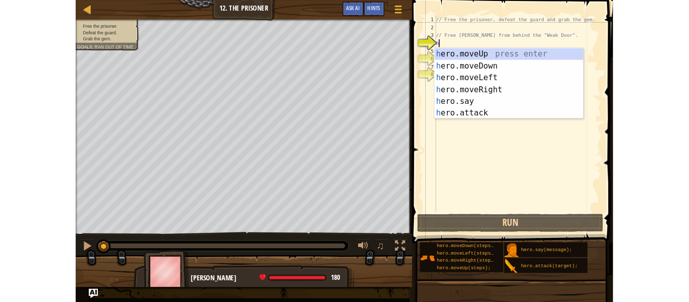
scroll to position [5, 0]
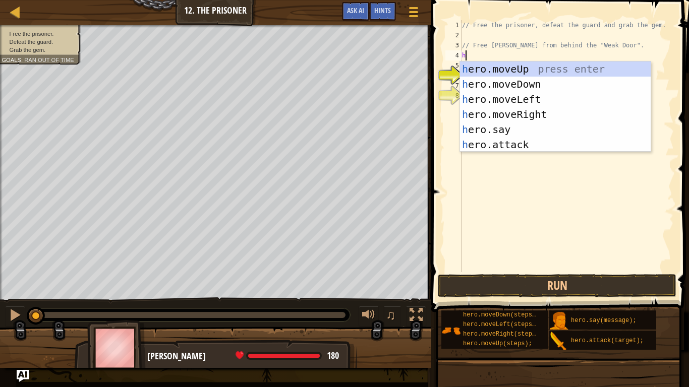
click at [468, 115] on div "h ero.moveUp press enter h ero.moveDown press enter h ero.moveLeft press enter …" at bounding box center [555, 122] width 191 height 121
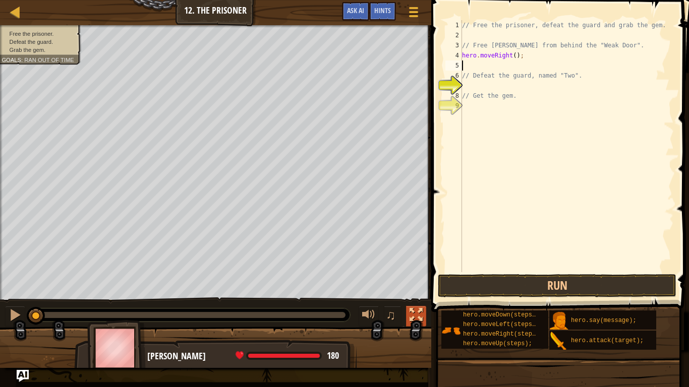
click at [417, 301] on div at bounding box center [415, 315] width 13 height 13
